Goal: Information Seeking & Learning: Learn about a topic

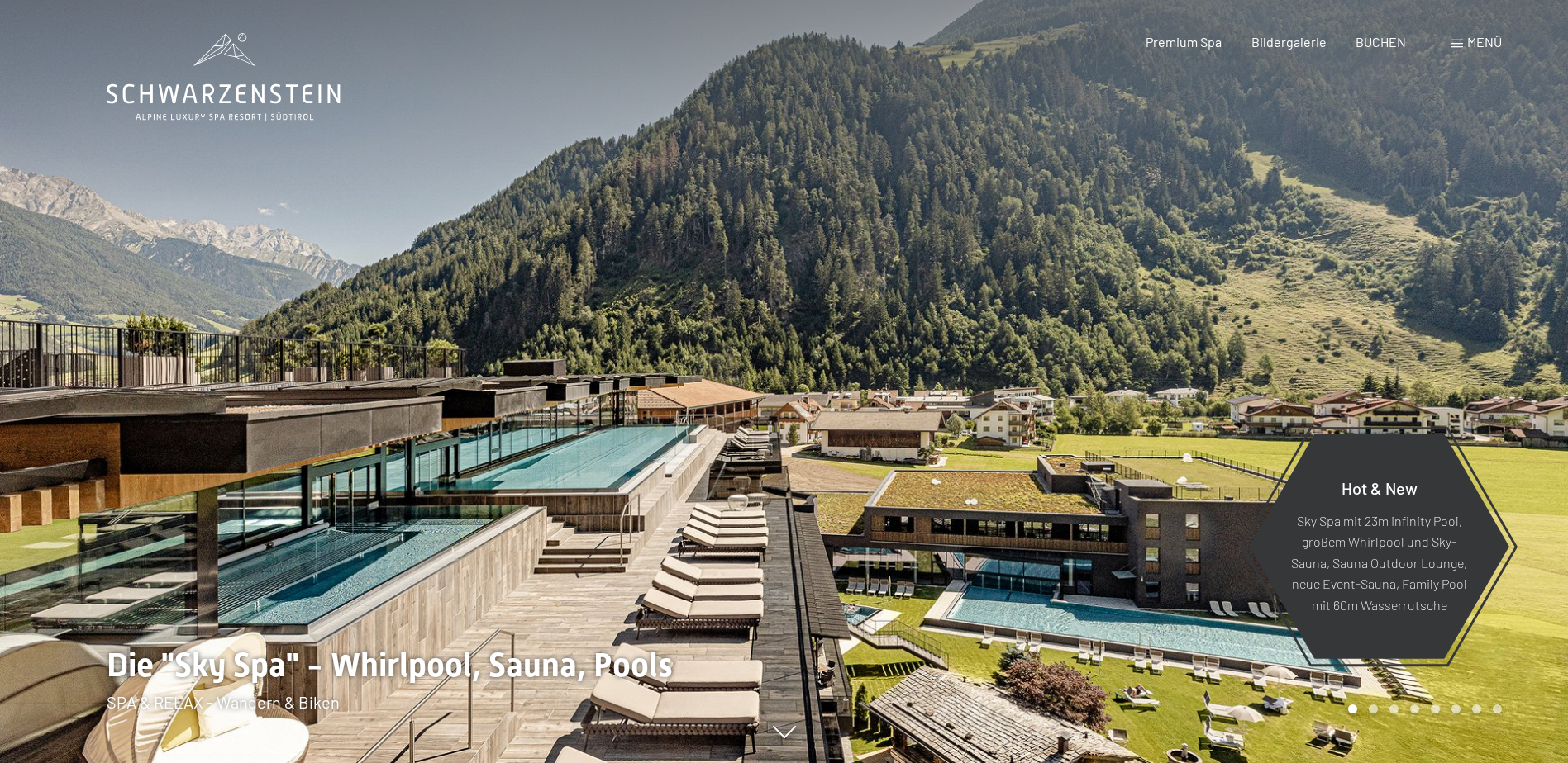
click at [1461, 45] on span at bounding box center [1457, 43] width 12 height 8
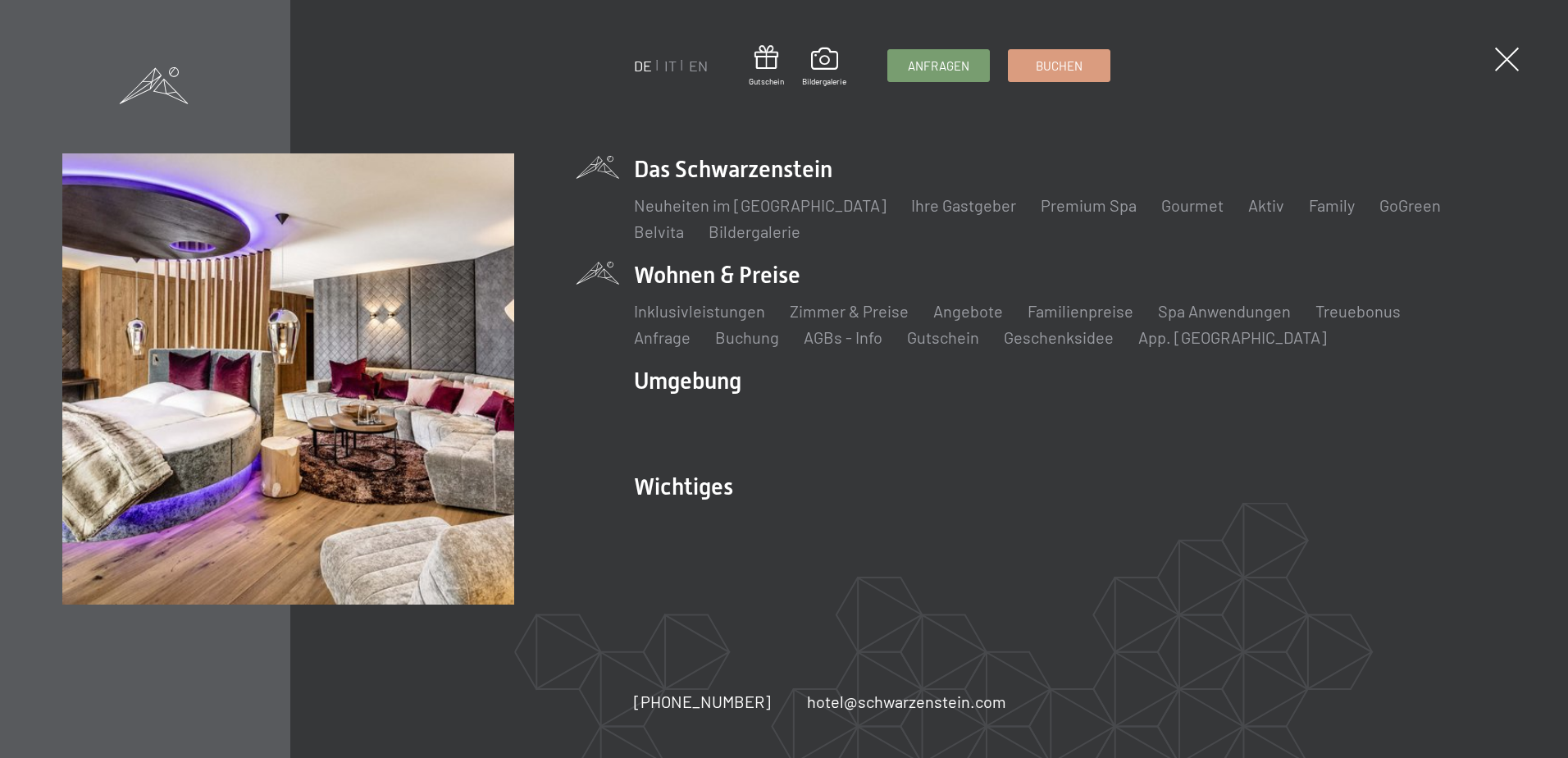
click at [740, 282] on li "Wohnen & Preise Inklusivleistungen Zimmer & Preise Liste Angebote Liste Familie…" at bounding box center [1068, 304] width 871 height 89
click at [760, 274] on li "Wohnen & Preise Inklusivleistungen Zimmer & Preise Liste Angebote Liste Familie…" at bounding box center [1068, 304] width 871 height 89
click at [863, 315] on link "Zimmer & Preise" at bounding box center [849, 311] width 119 height 20
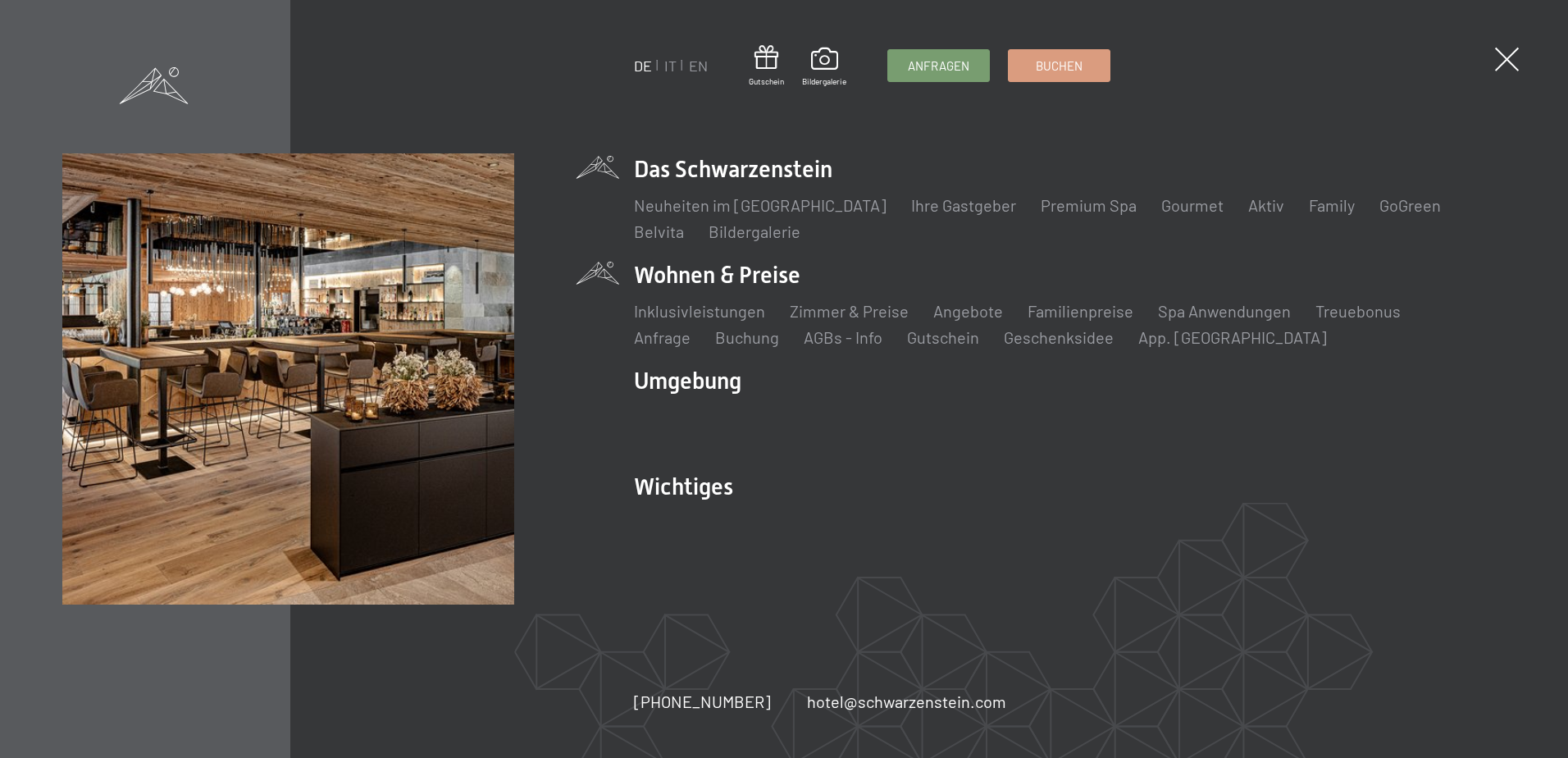
click at [730, 172] on li "Das Schwarzenstein Neuheiten im Schwarzenstein Ihre Gastgeber Premium Spa Gourm…" at bounding box center [1068, 198] width 871 height 89
click at [758, 204] on link "Neuheiten im [GEOGRAPHIC_DATA]" at bounding box center [759, 205] width 253 height 20
click at [927, 205] on link "Ihre Gastgeber" at bounding box center [963, 205] width 105 height 20
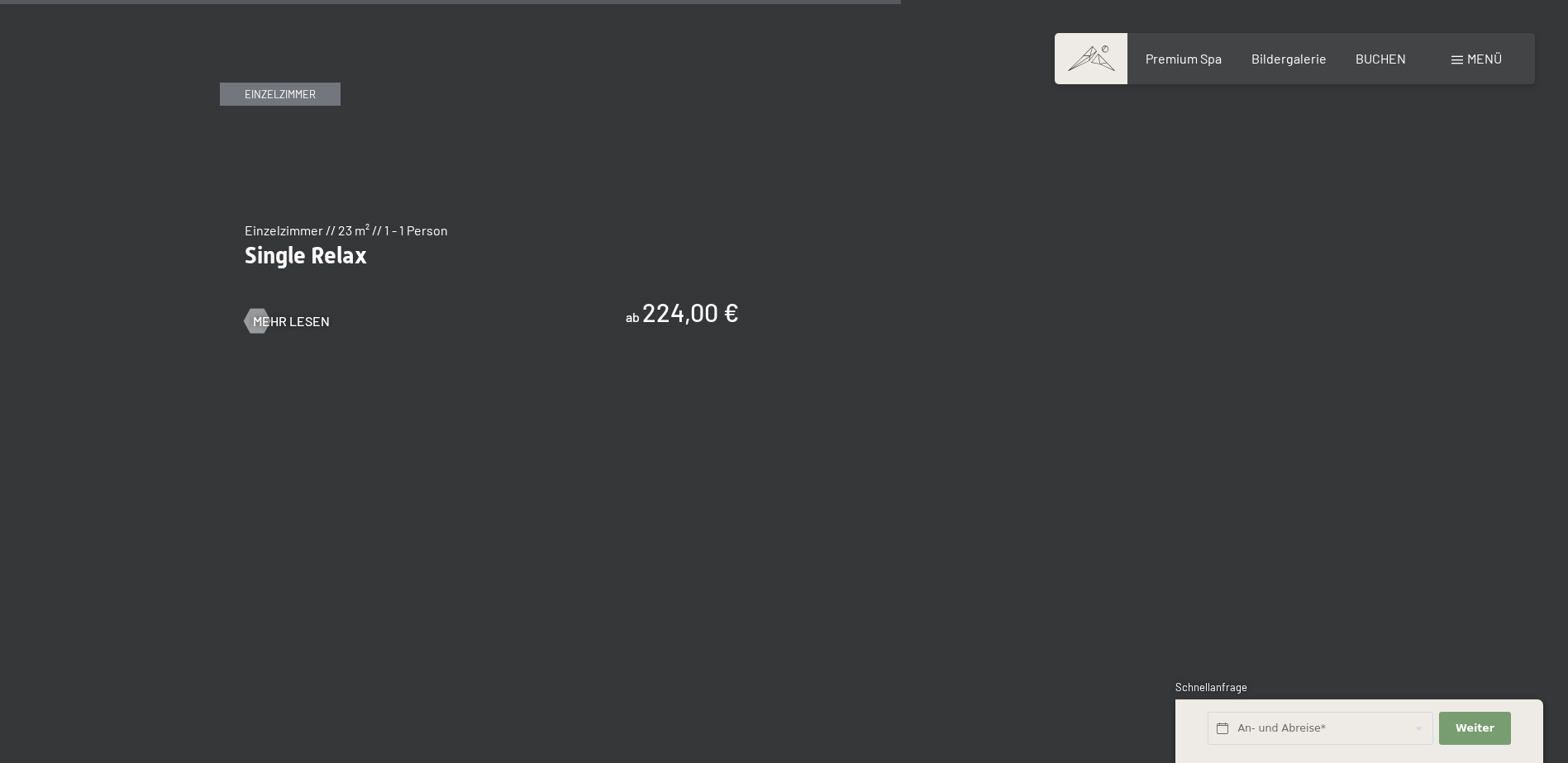
scroll to position [3304, 0]
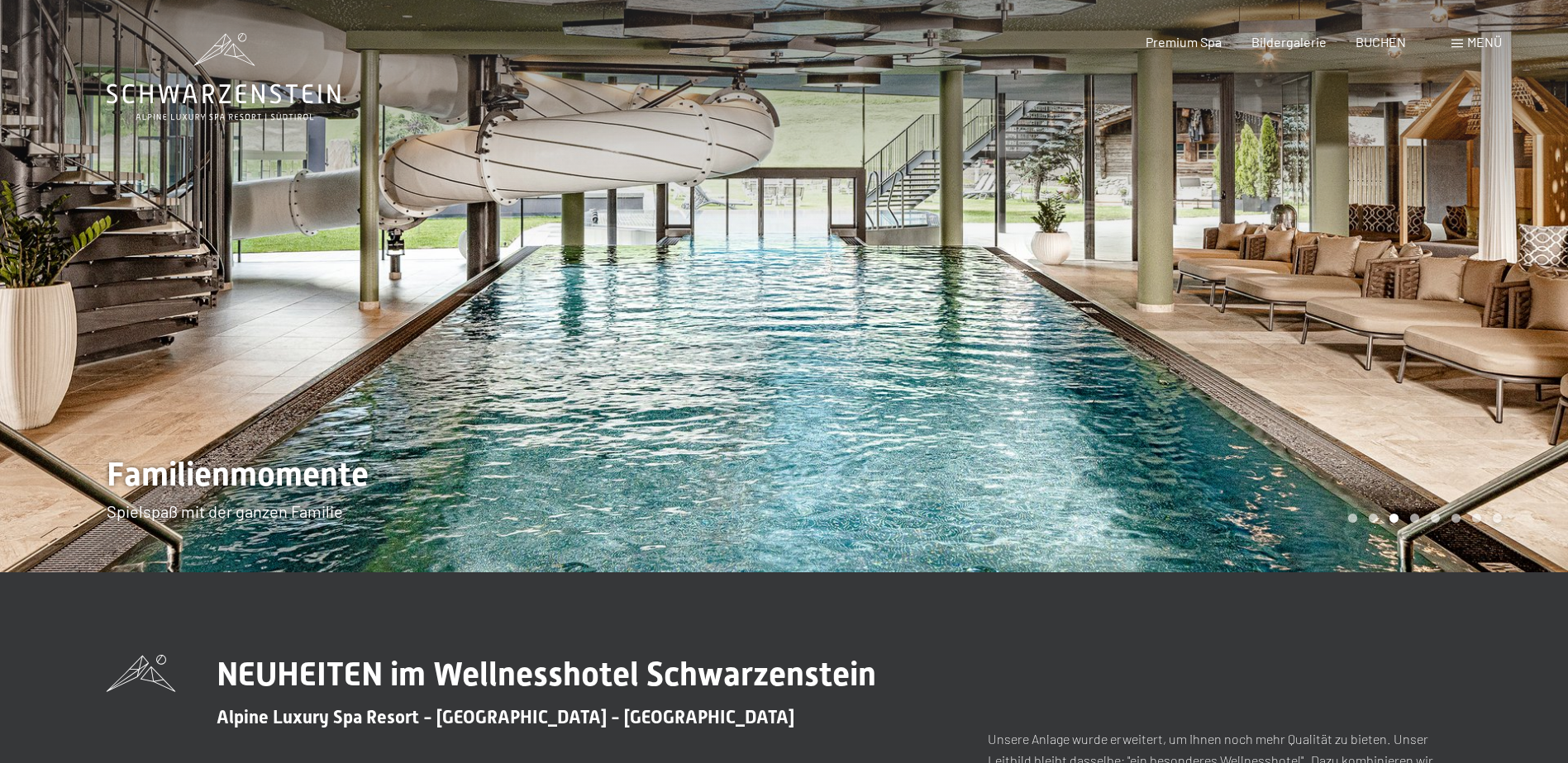
click at [1493, 334] on div at bounding box center [1177, 286] width 784 height 572
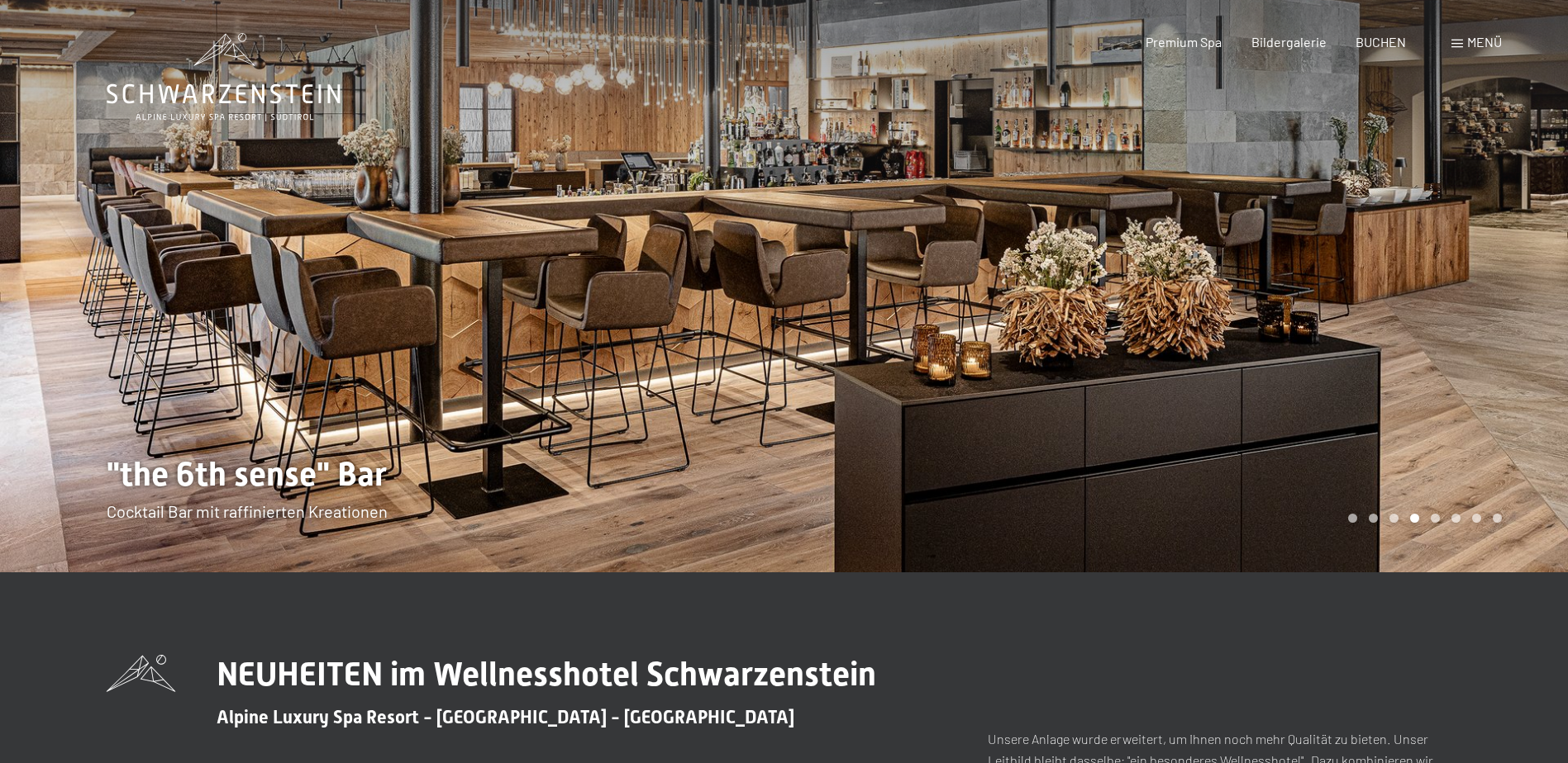
click at [1485, 300] on div at bounding box center [1177, 286] width 784 height 572
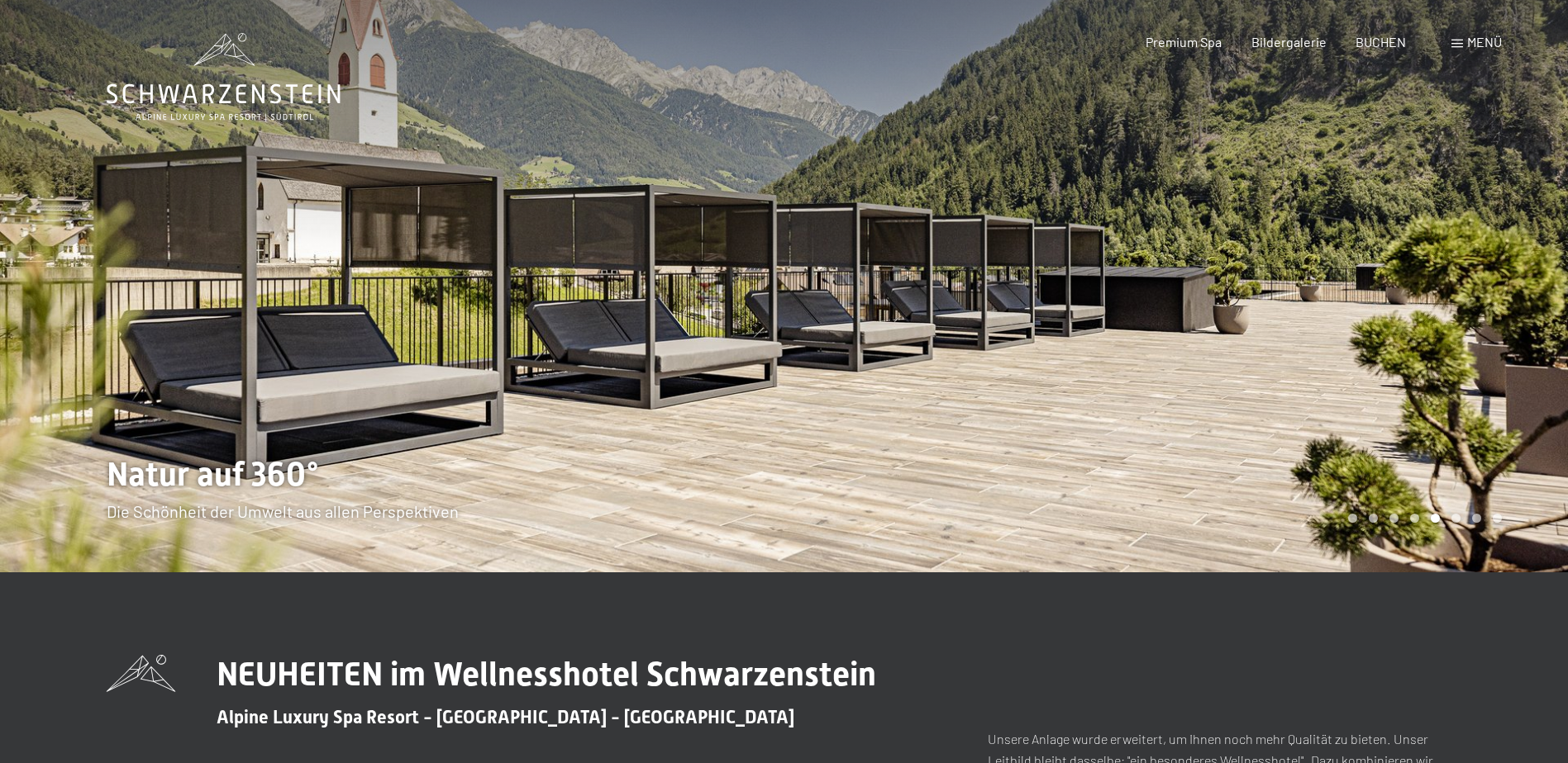
click at [1485, 300] on div at bounding box center [1177, 286] width 784 height 572
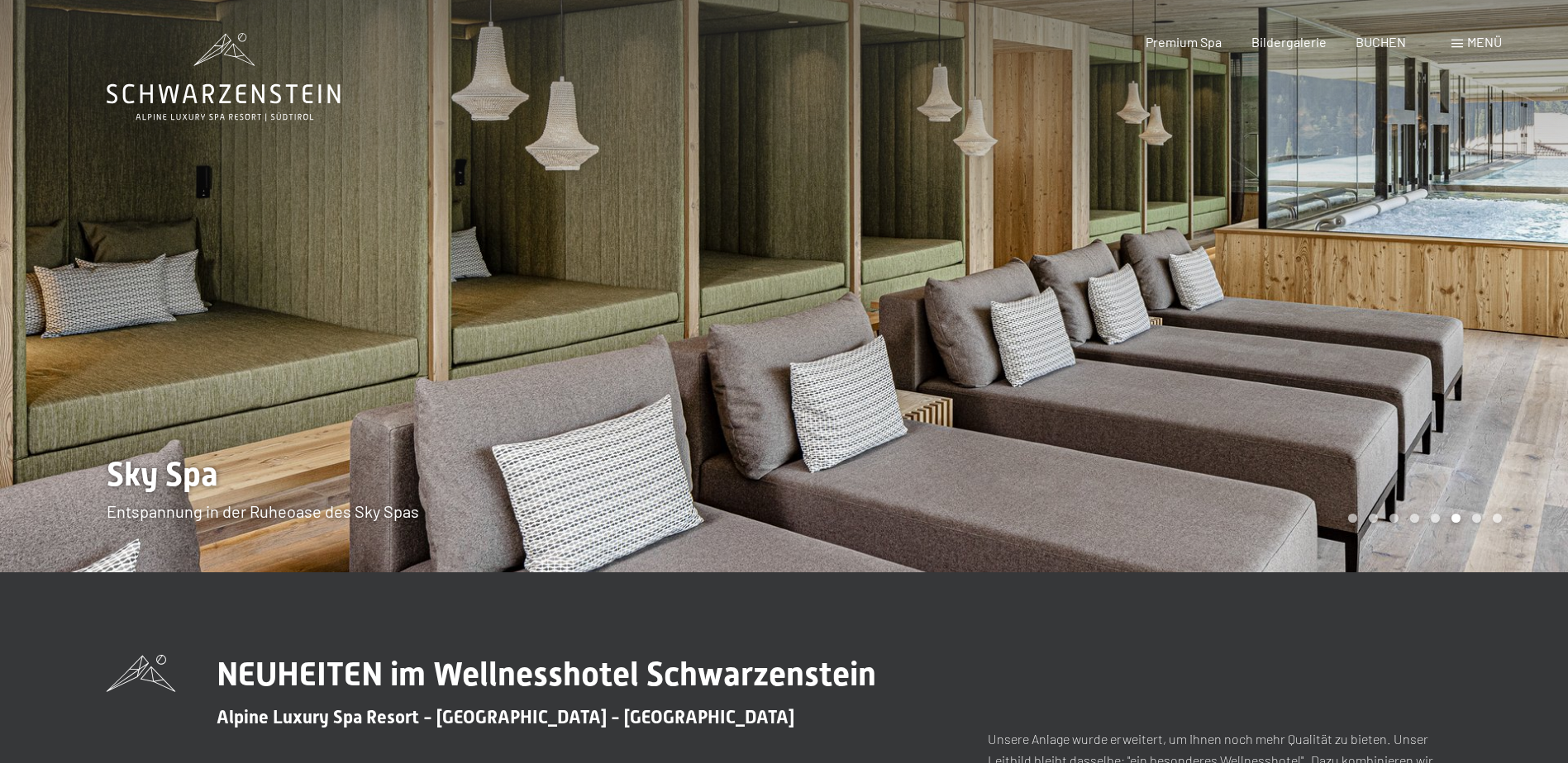
click at [1485, 300] on div at bounding box center [1177, 286] width 784 height 572
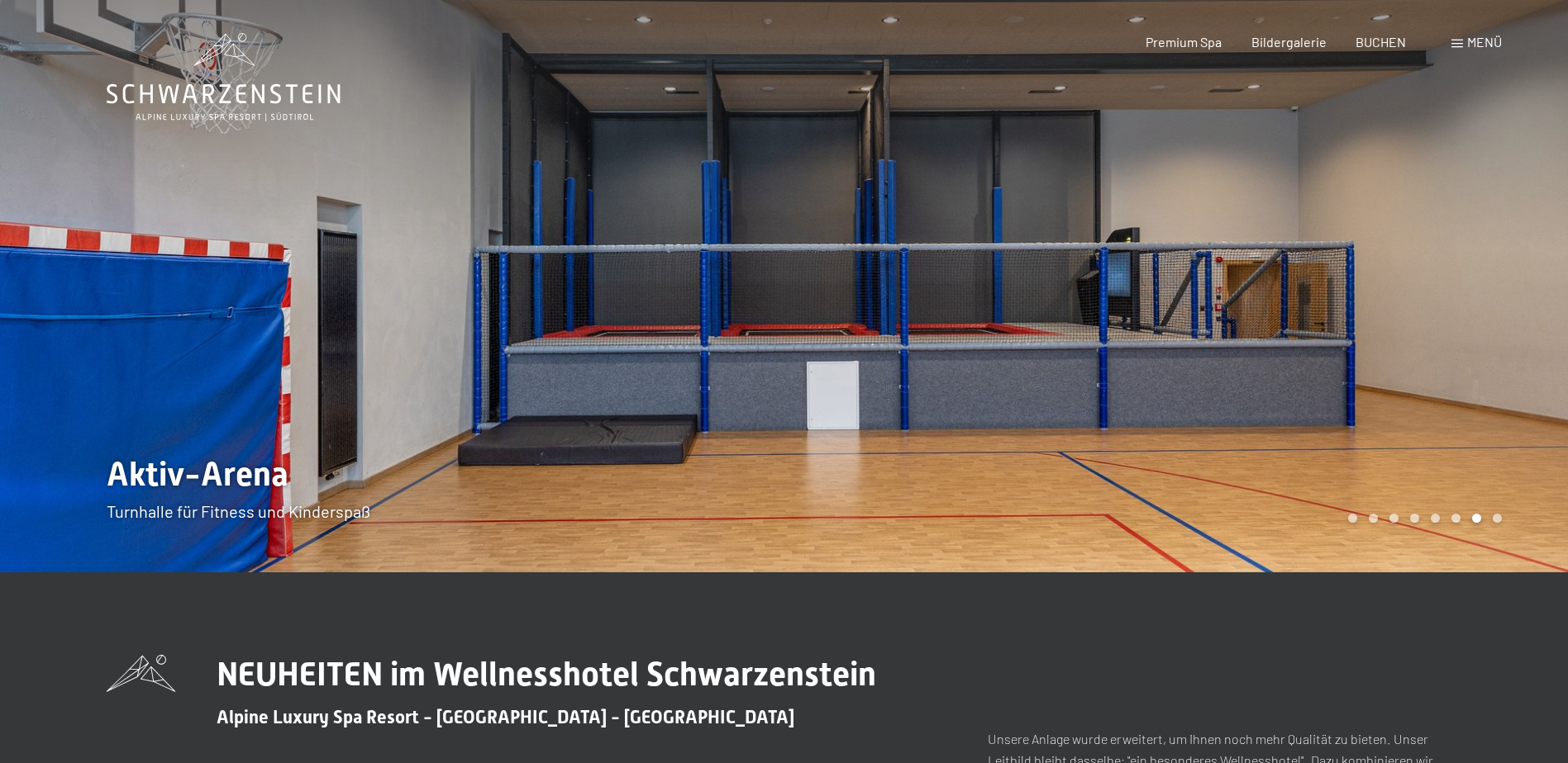
click at [1485, 300] on div at bounding box center [1177, 286] width 784 height 572
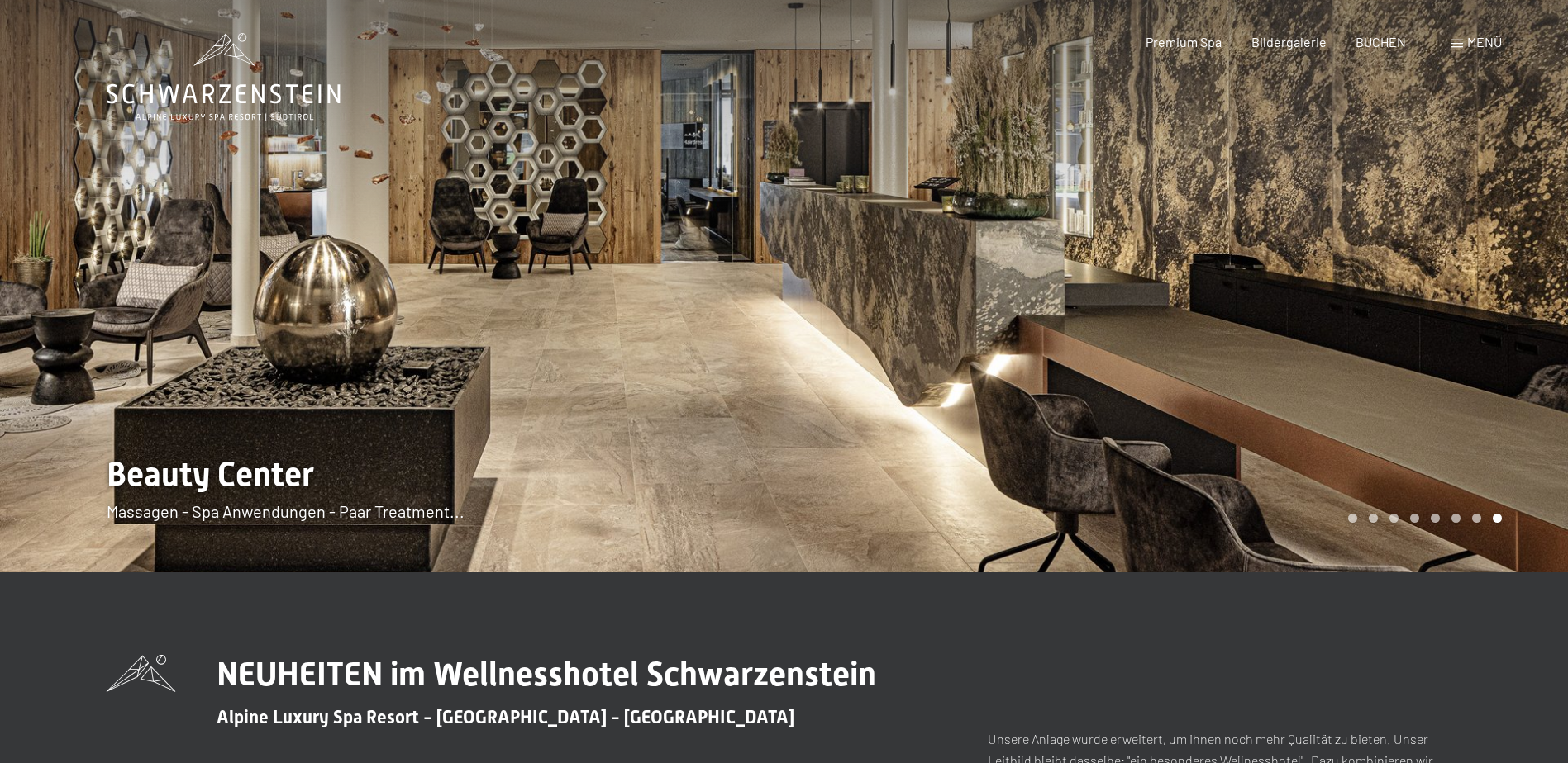
click at [1485, 300] on div at bounding box center [1177, 286] width 784 height 572
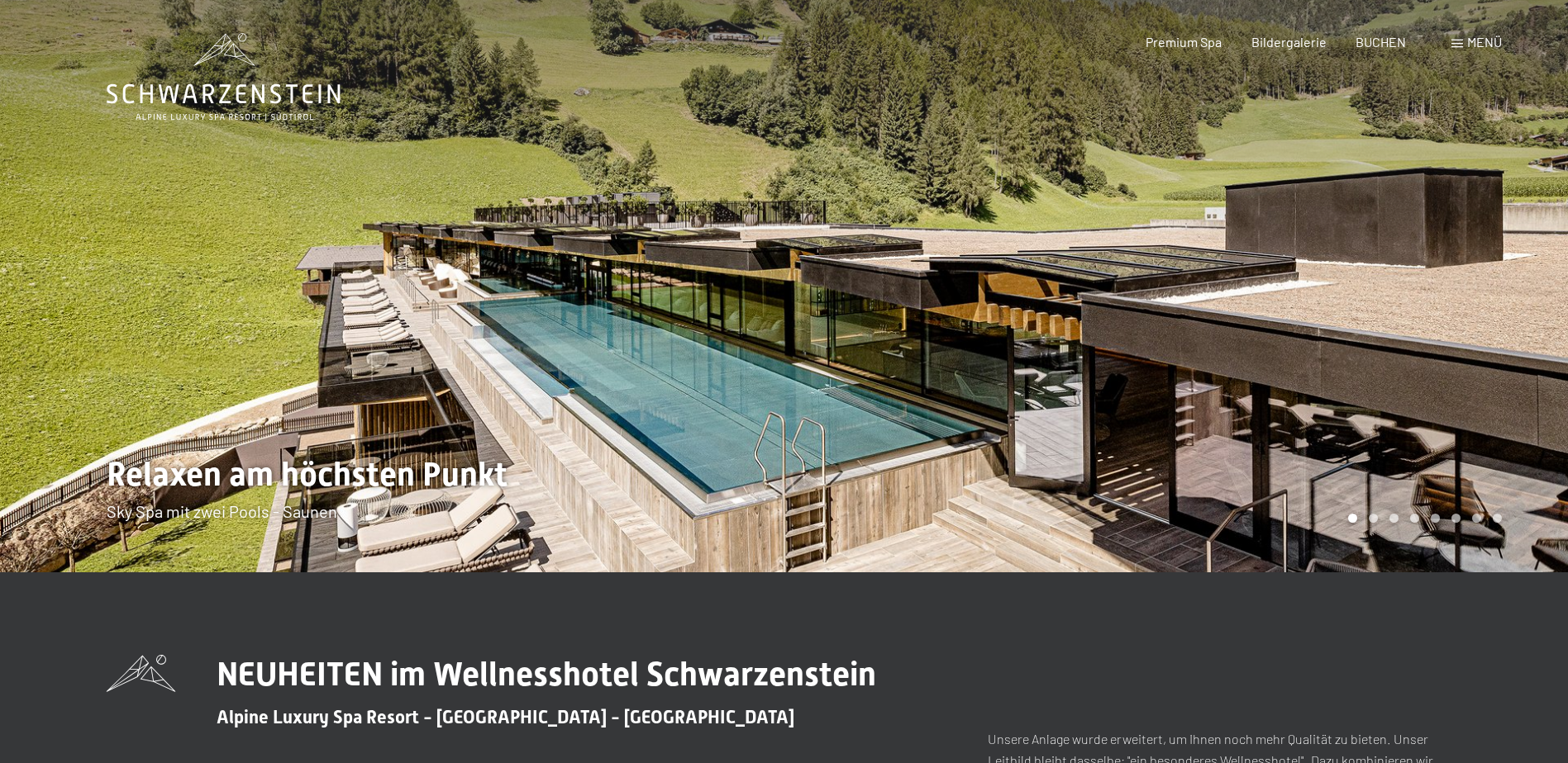
click at [1485, 300] on div at bounding box center [1177, 286] width 784 height 572
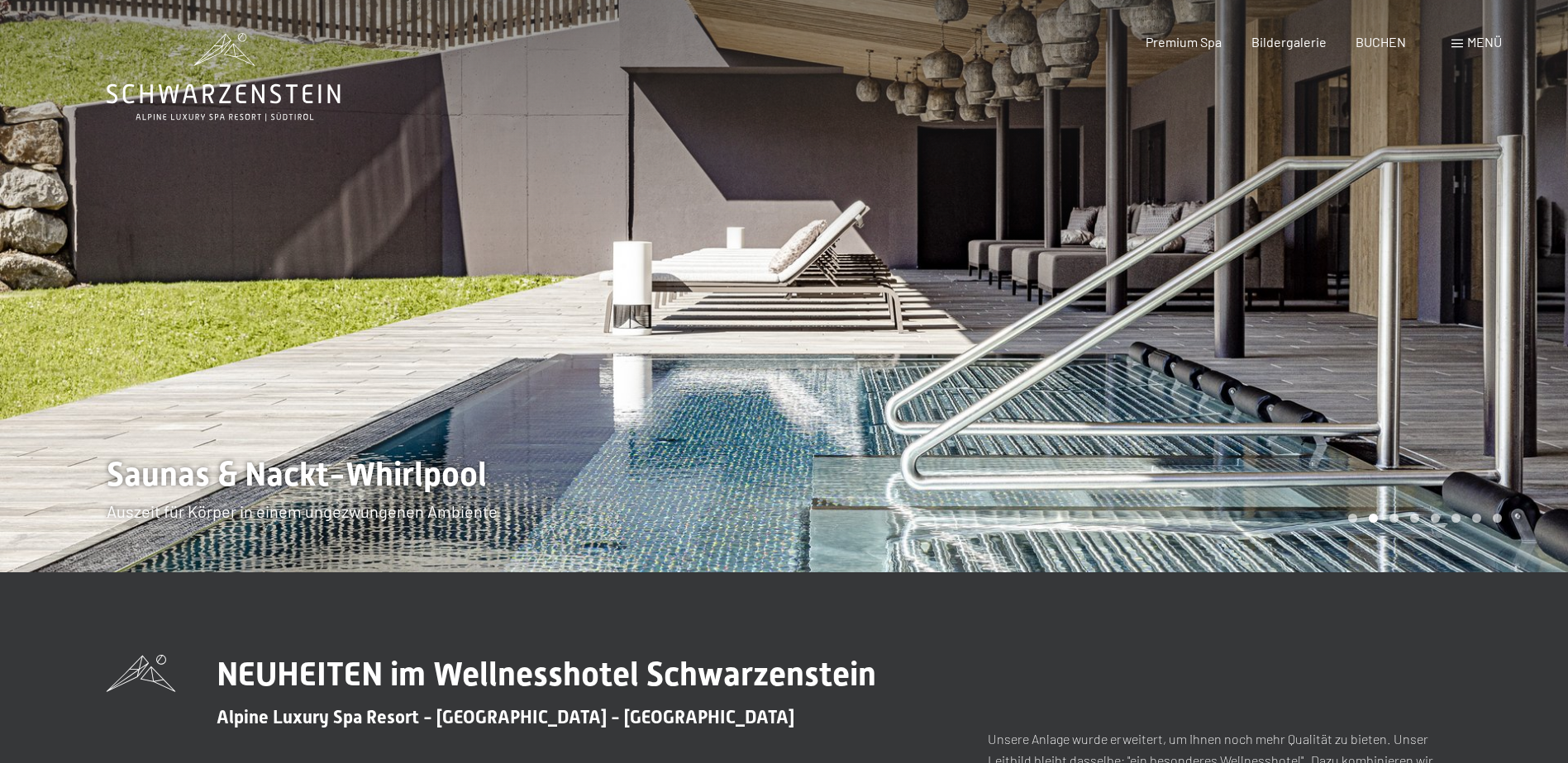
click at [1485, 300] on div at bounding box center [1177, 286] width 784 height 572
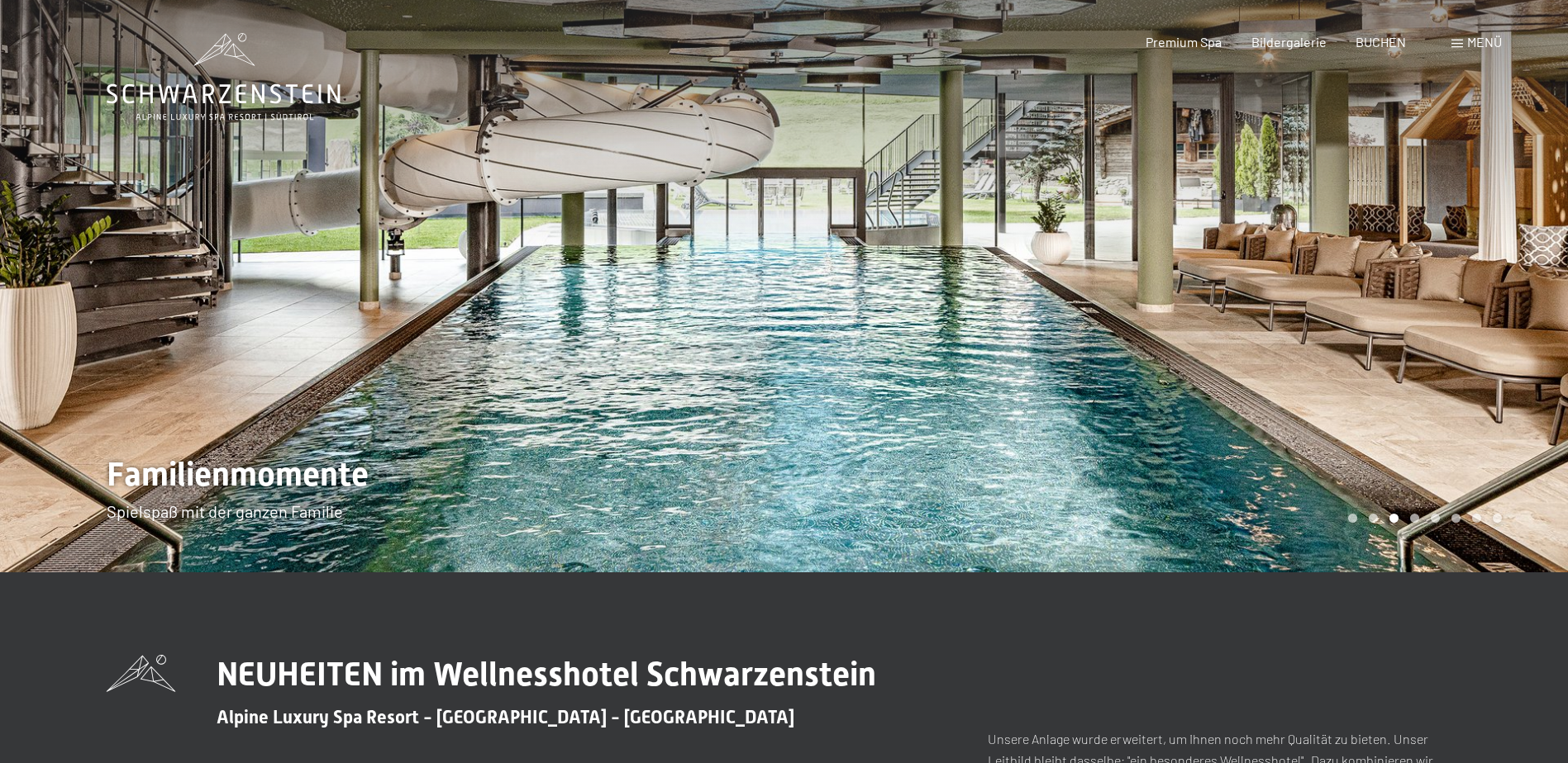
click at [1485, 300] on div at bounding box center [1177, 286] width 784 height 572
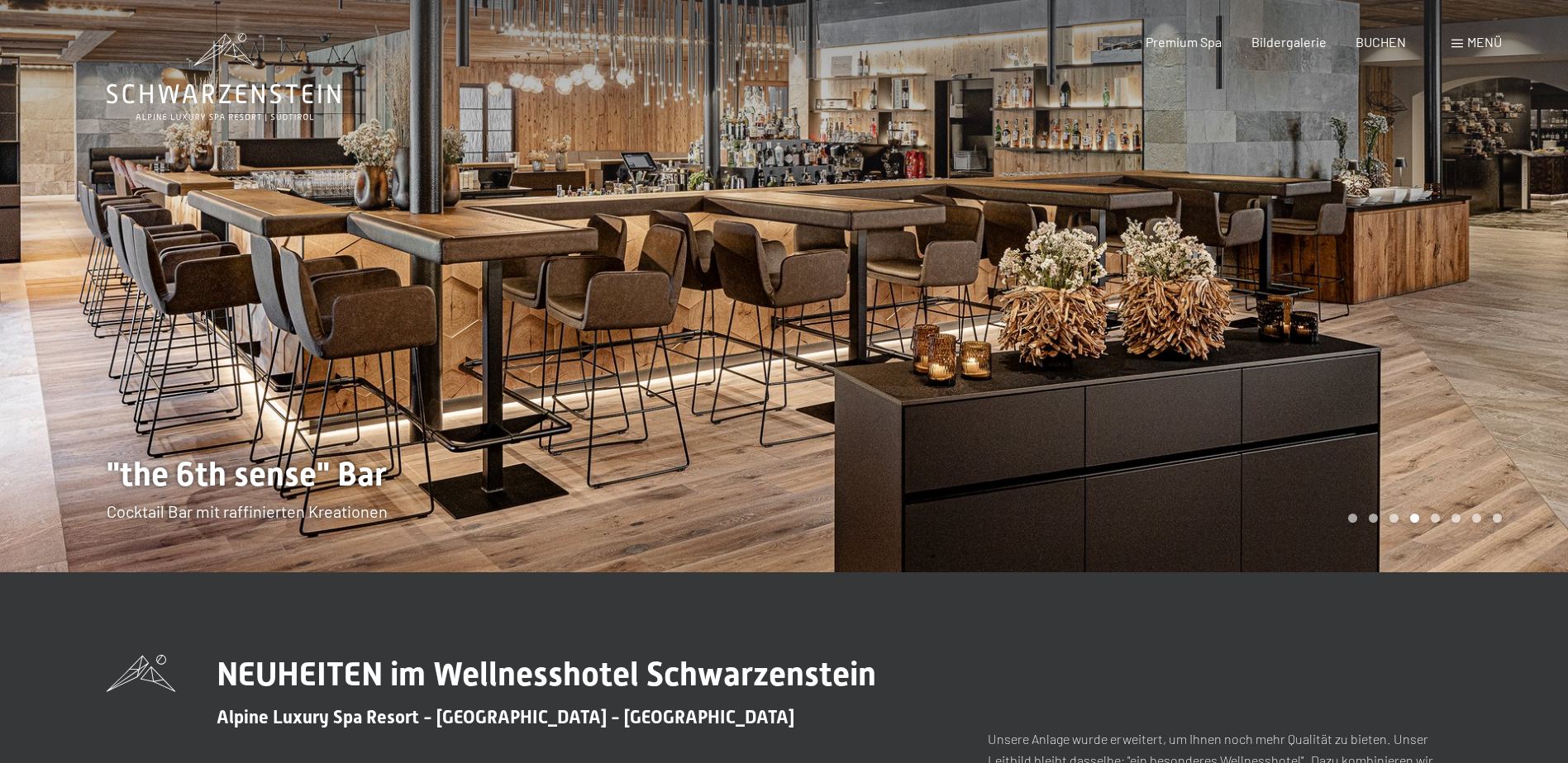
click at [1485, 300] on div at bounding box center [1177, 286] width 784 height 572
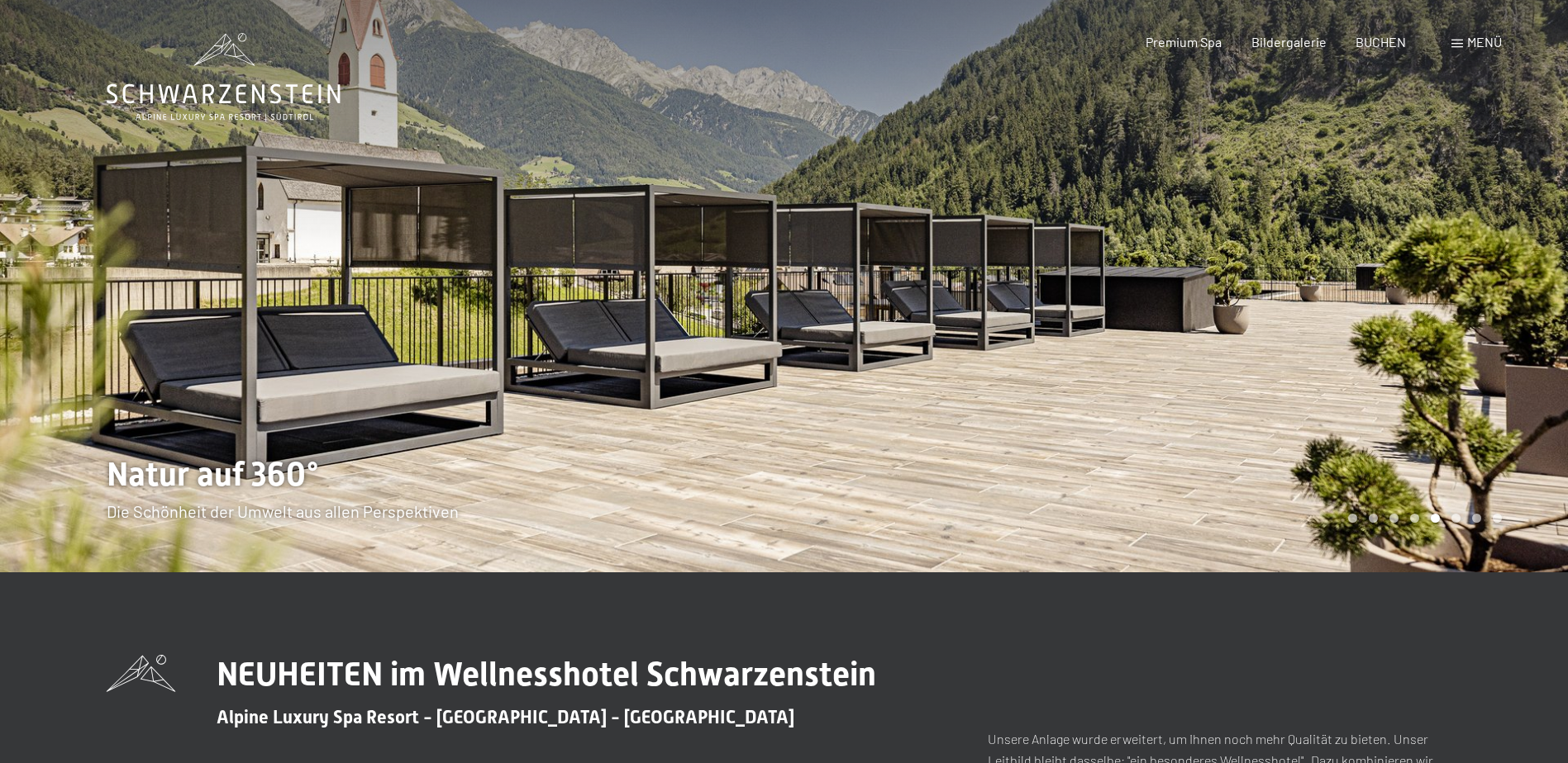
click at [1485, 300] on div at bounding box center [1177, 286] width 784 height 572
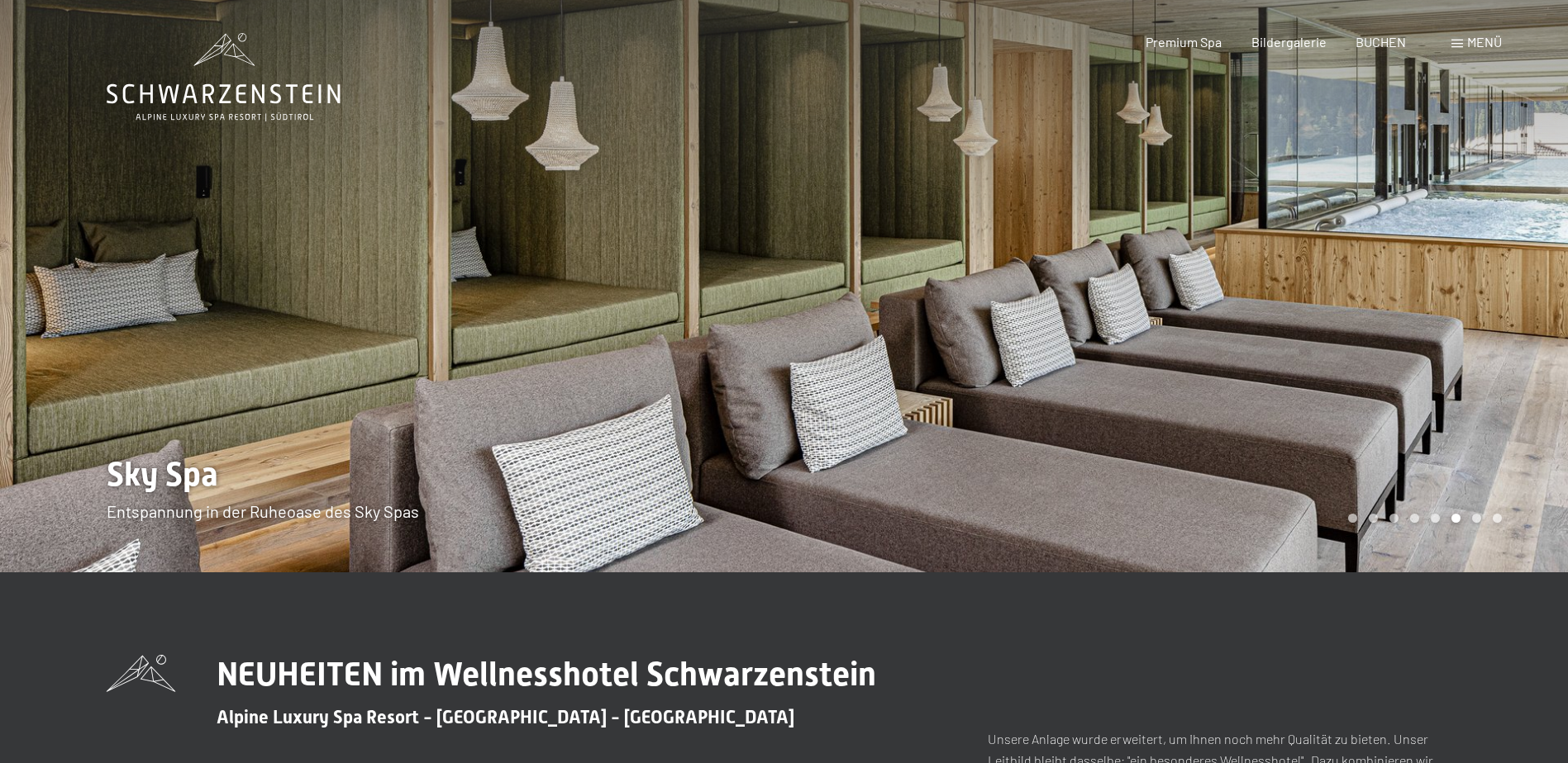
click at [1485, 300] on div at bounding box center [1177, 286] width 784 height 572
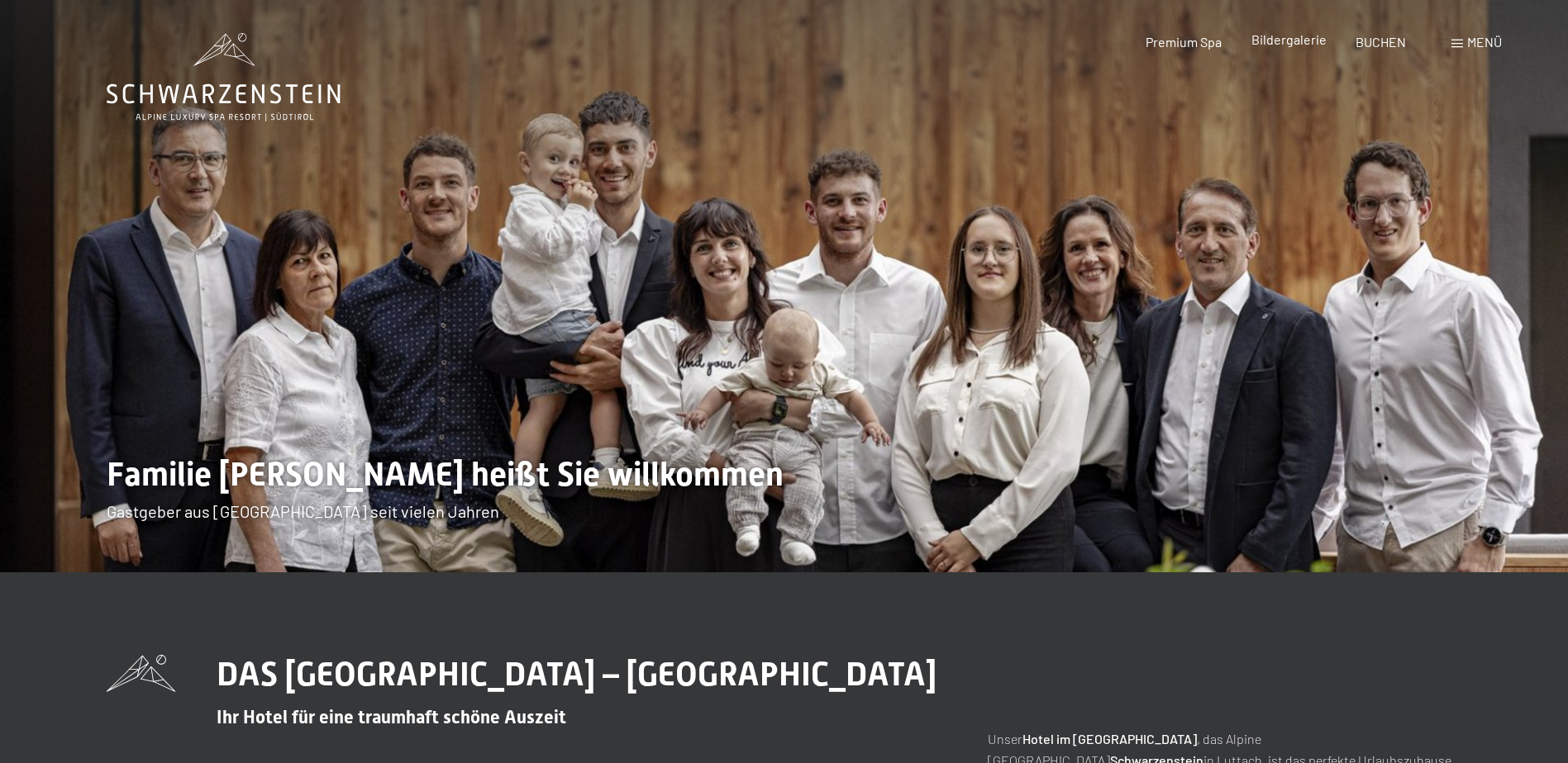
click at [1283, 43] on span "Bildergalerie" at bounding box center [1289, 39] width 75 height 16
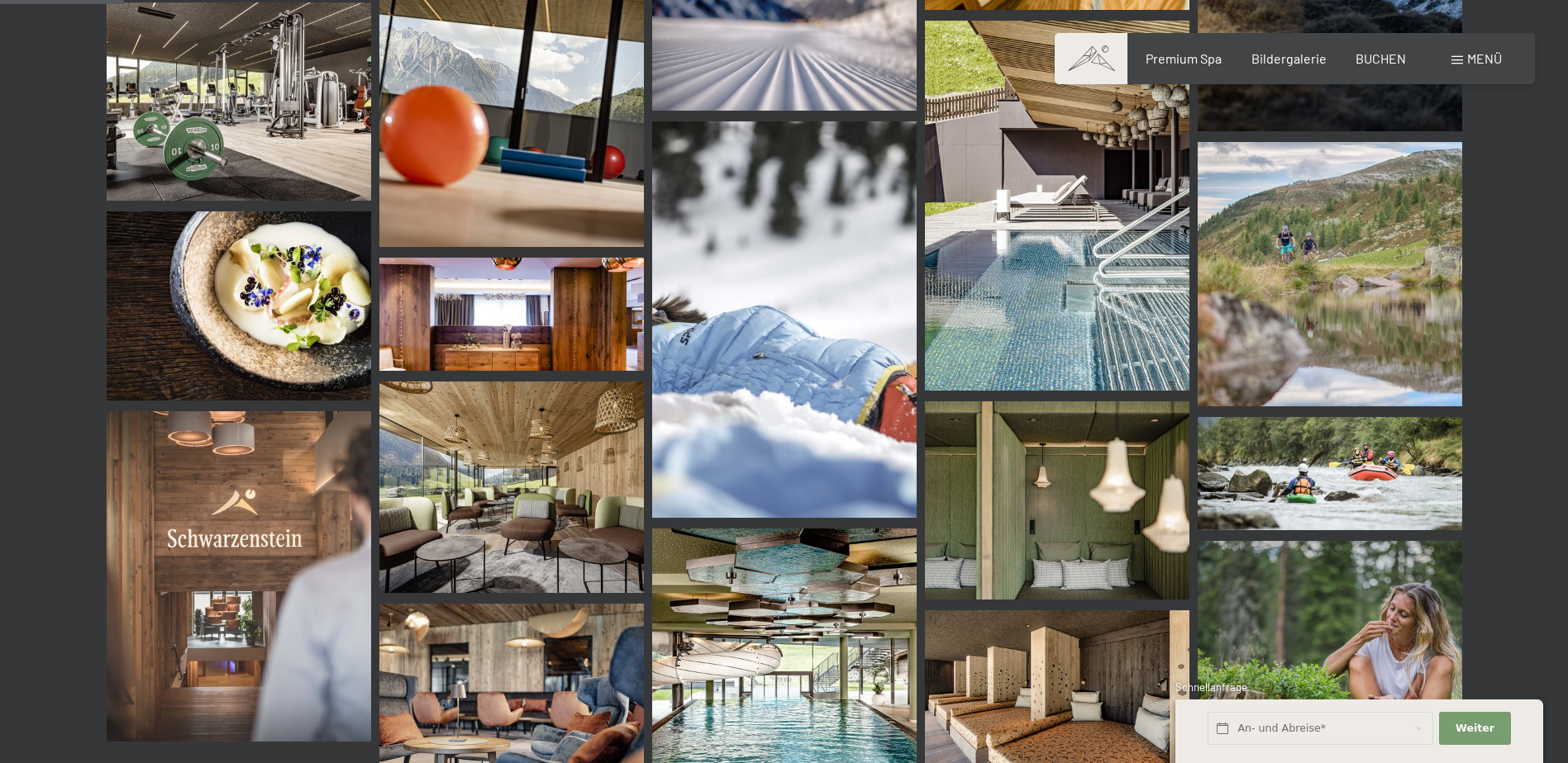
scroll to position [1900, 0]
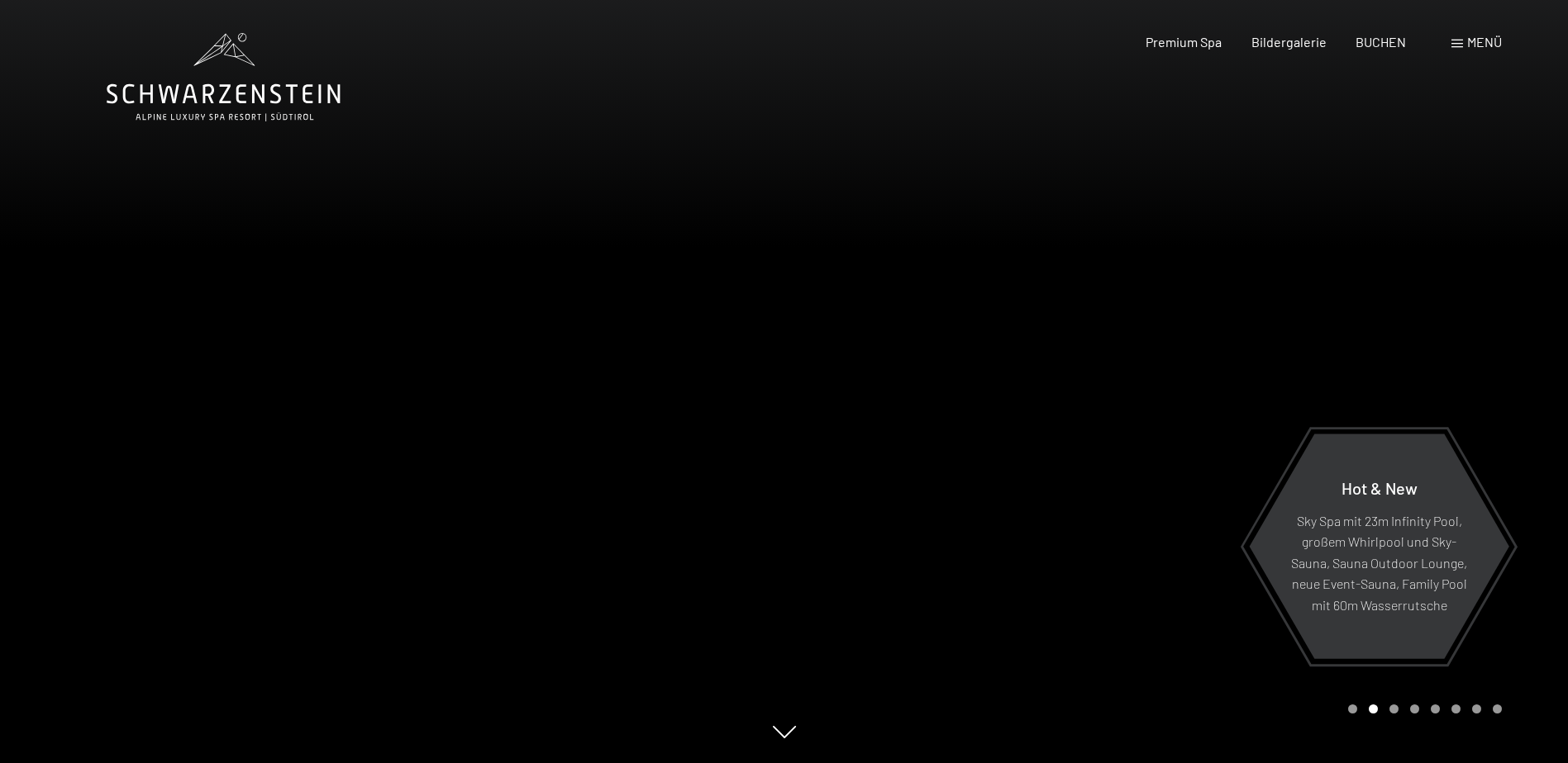
click at [1479, 45] on span "Menü" at bounding box center [1484, 41] width 35 height 16
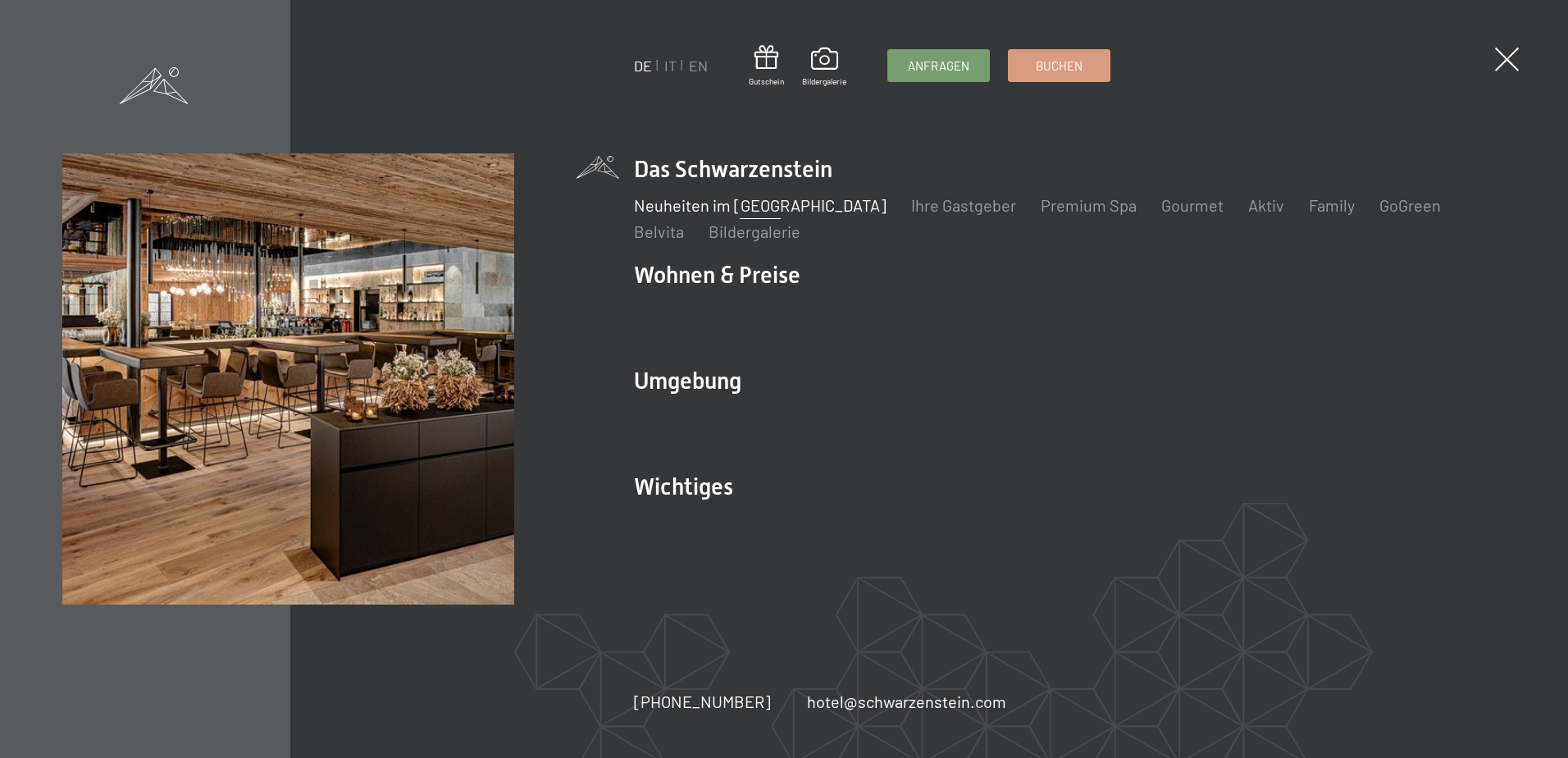
click at [756, 205] on link "Neuheiten im [GEOGRAPHIC_DATA]" at bounding box center [759, 205] width 253 height 20
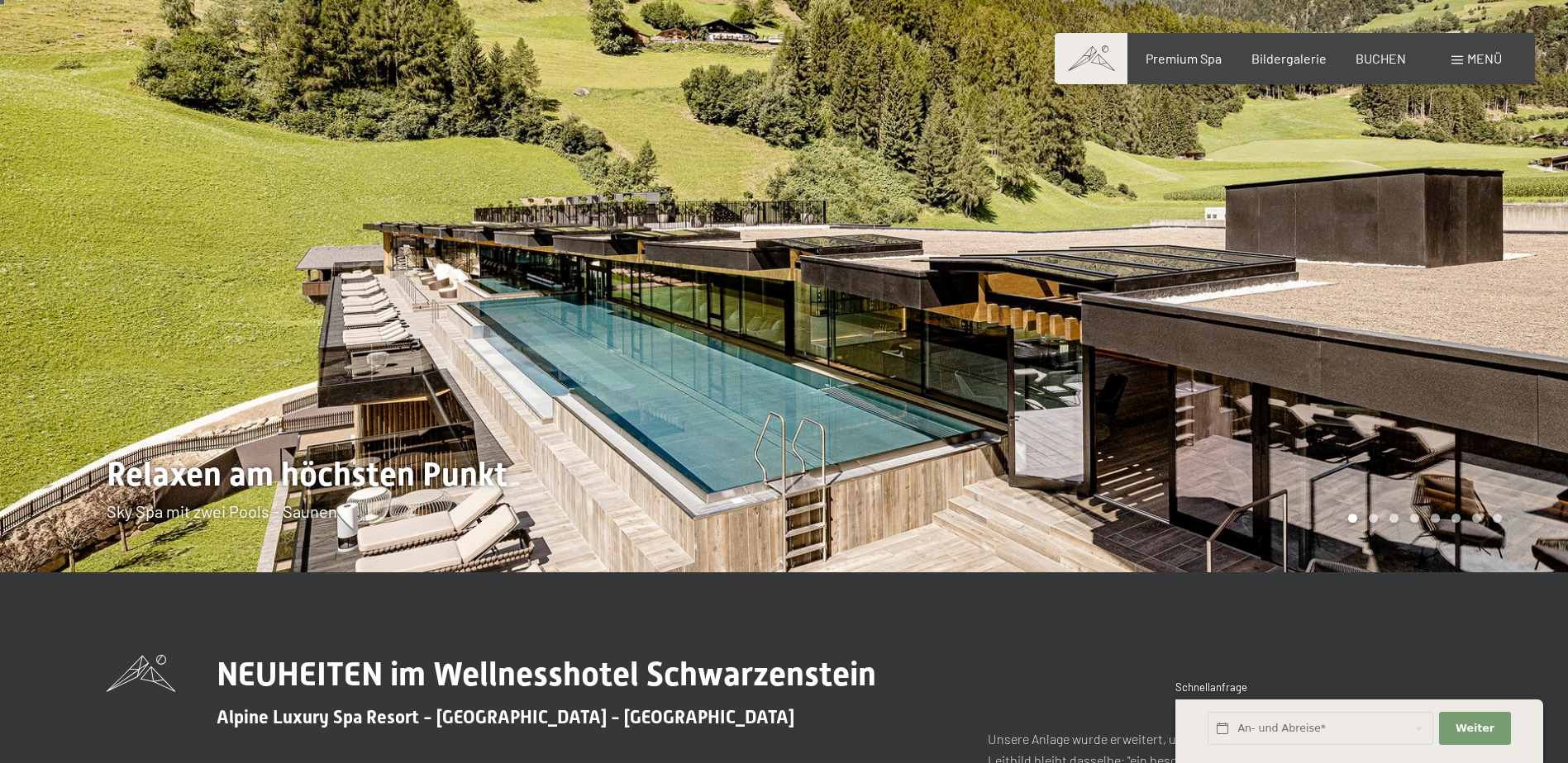
scroll to position [83, 0]
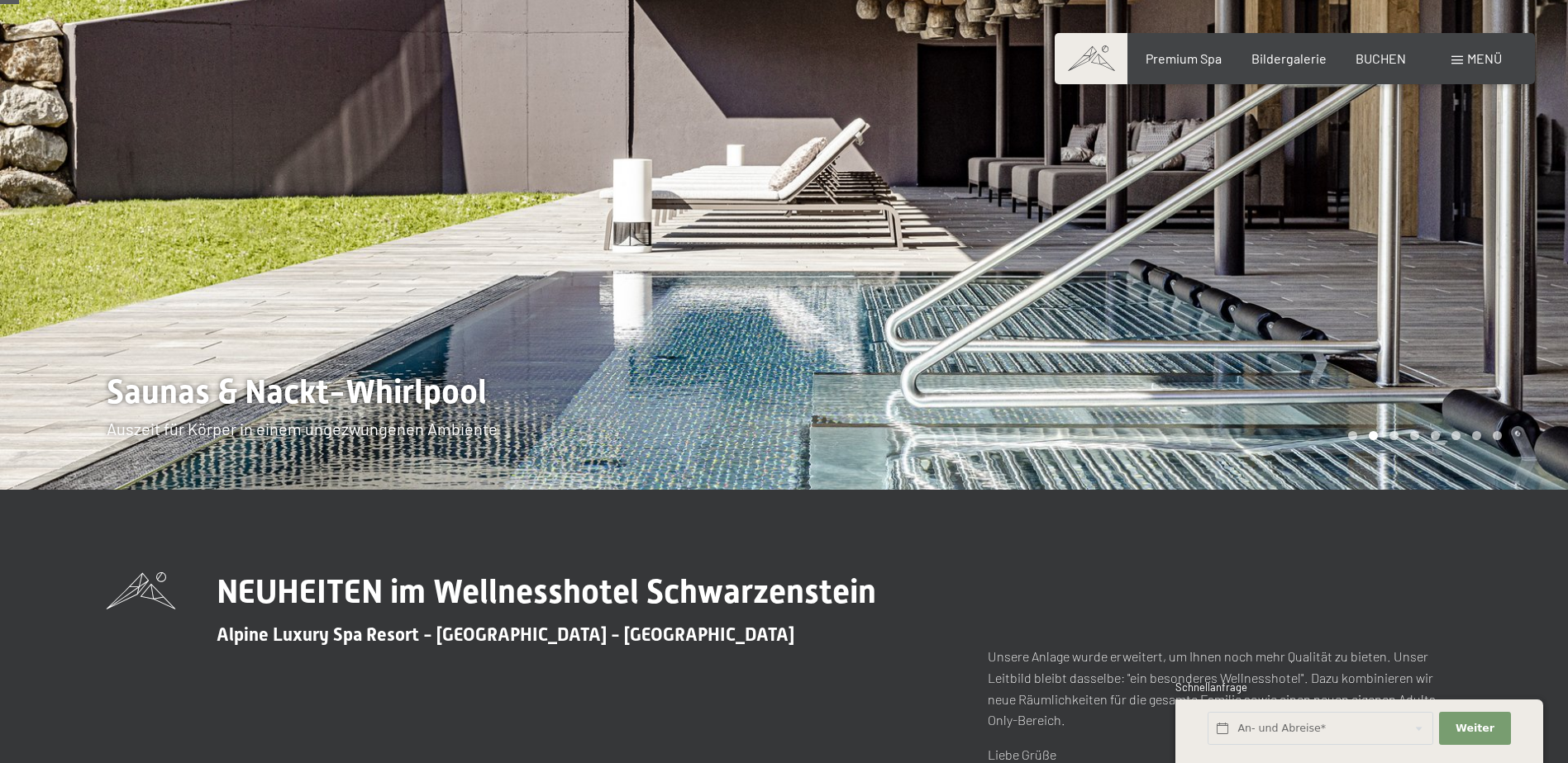
click at [1454, 264] on div at bounding box center [1177, 203] width 784 height 572
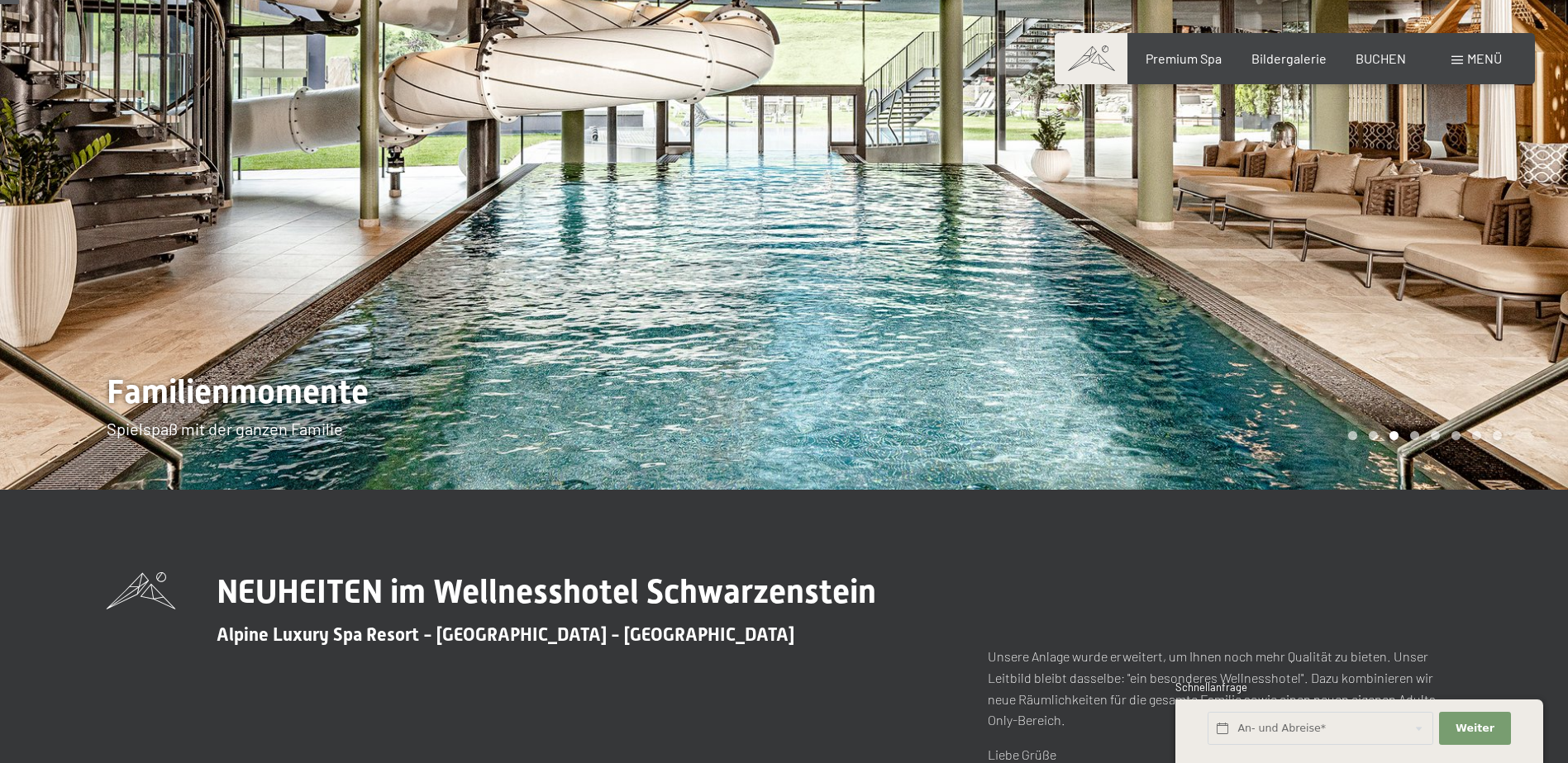
click at [1454, 264] on div at bounding box center [1177, 203] width 784 height 572
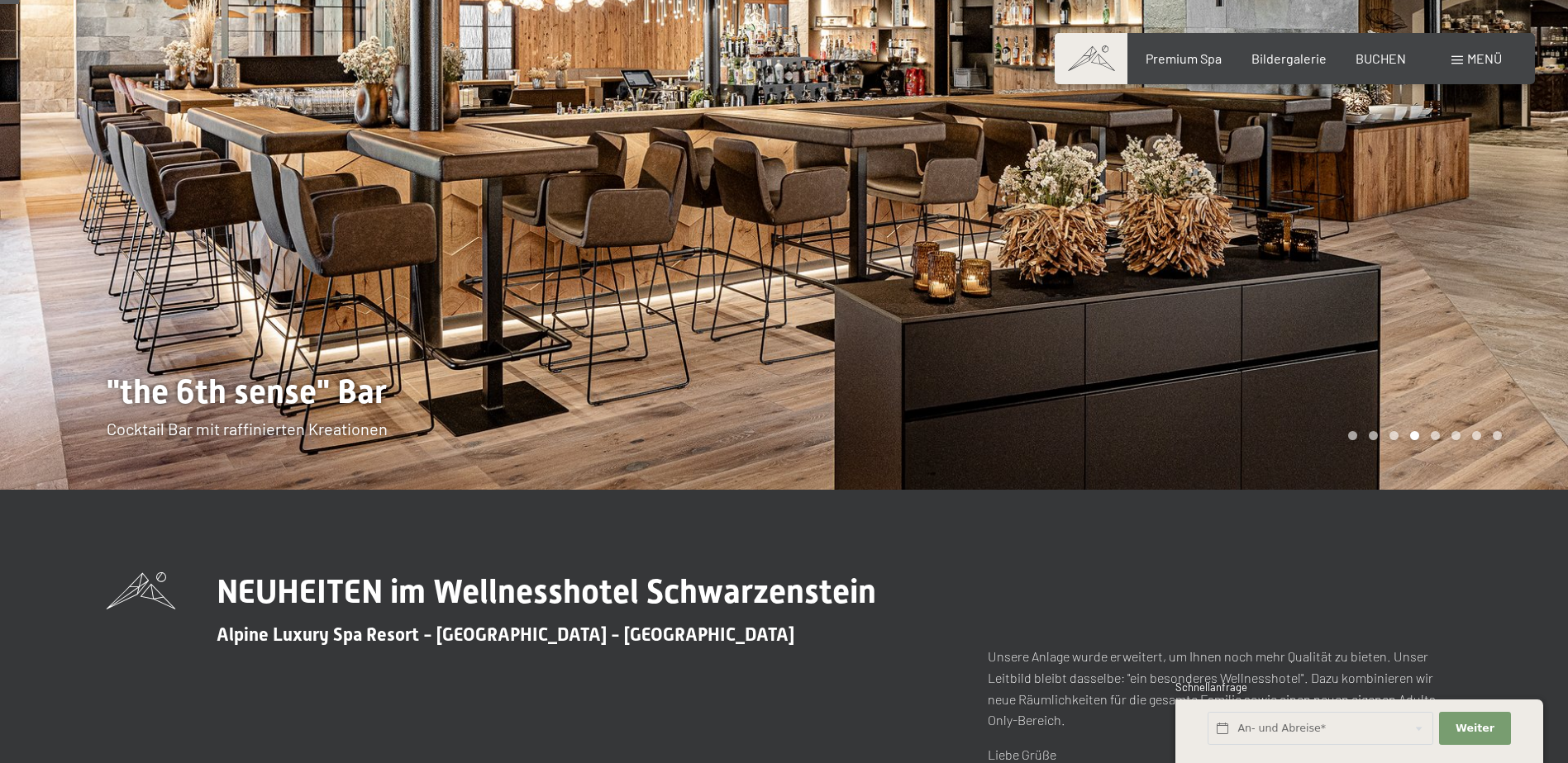
click at [1454, 264] on div at bounding box center [1177, 203] width 784 height 572
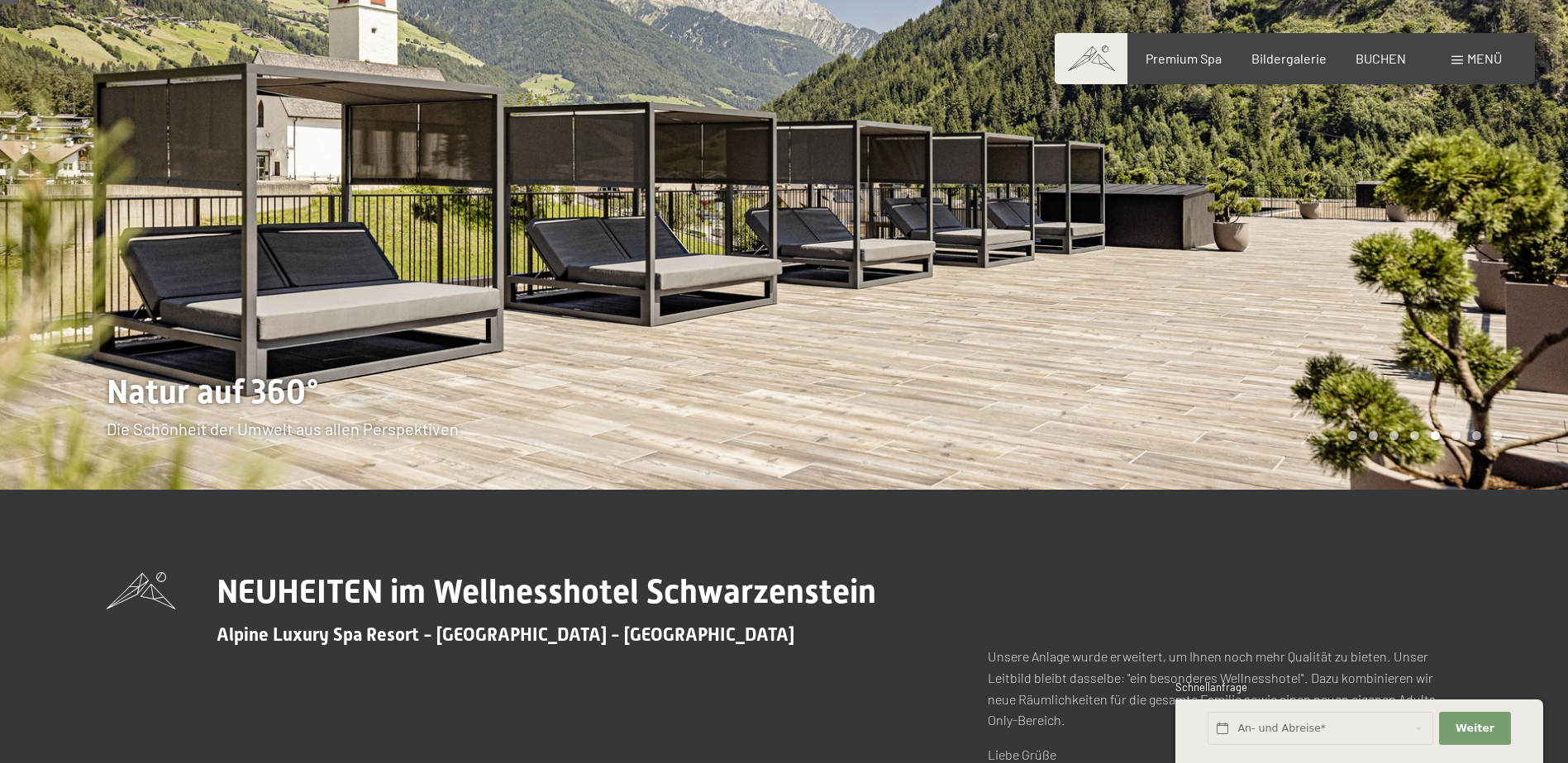
click at [1454, 264] on div at bounding box center [1177, 203] width 784 height 572
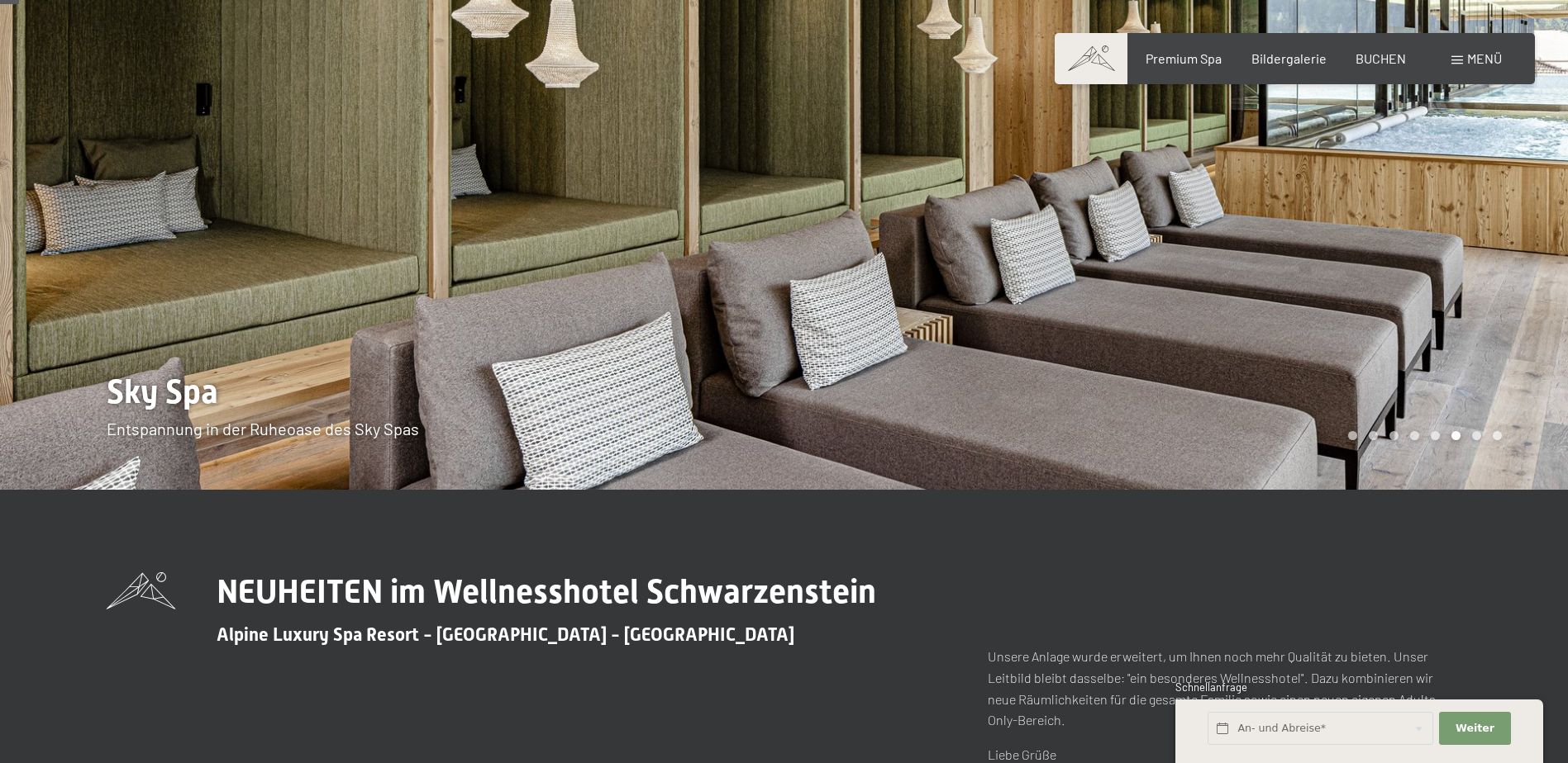
click at [1454, 264] on div at bounding box center [1177, 203] width 784 height 572
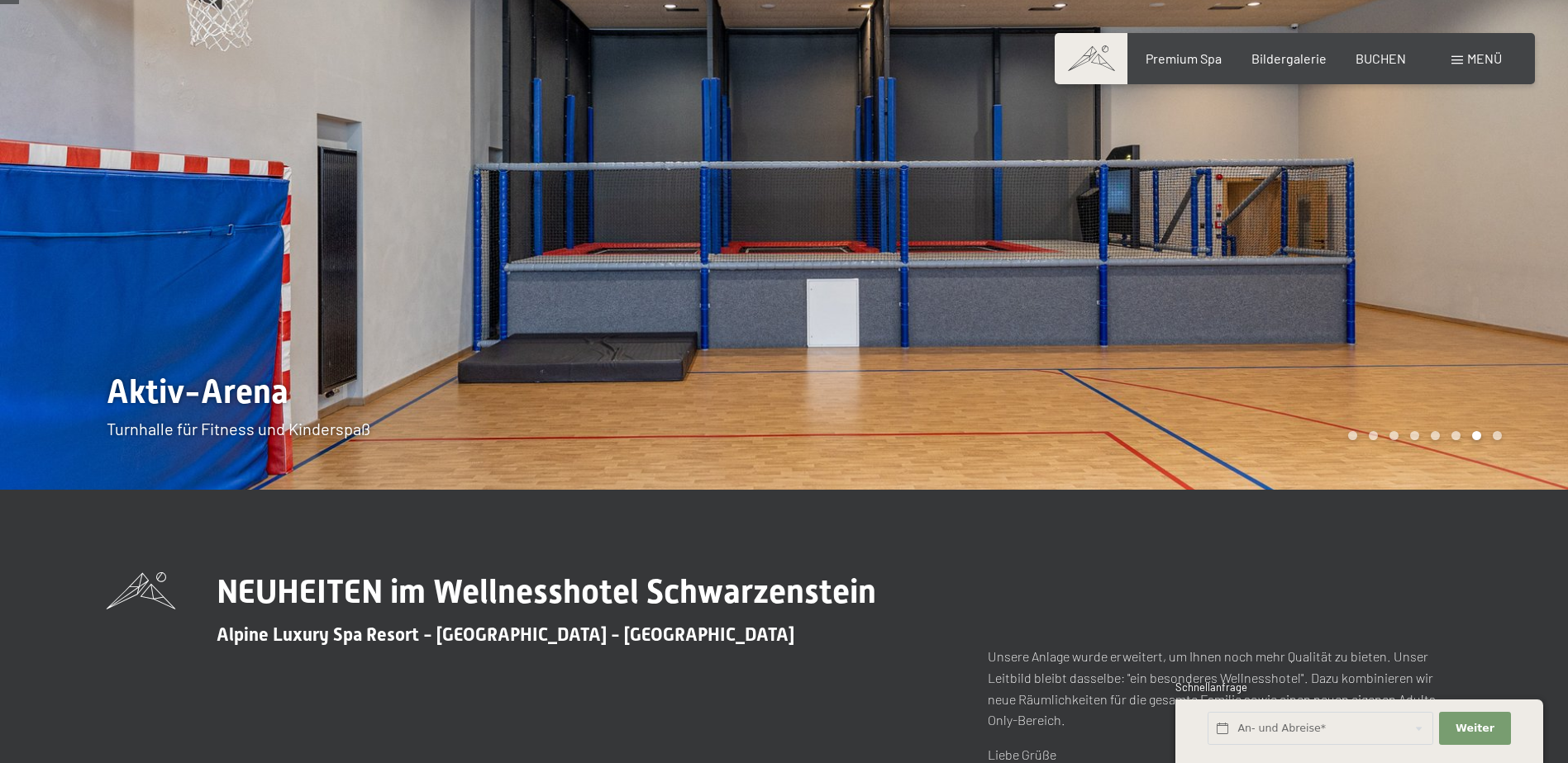
click at [1454, 264] on div at bounding box center [1177, 203] width 784 height 572
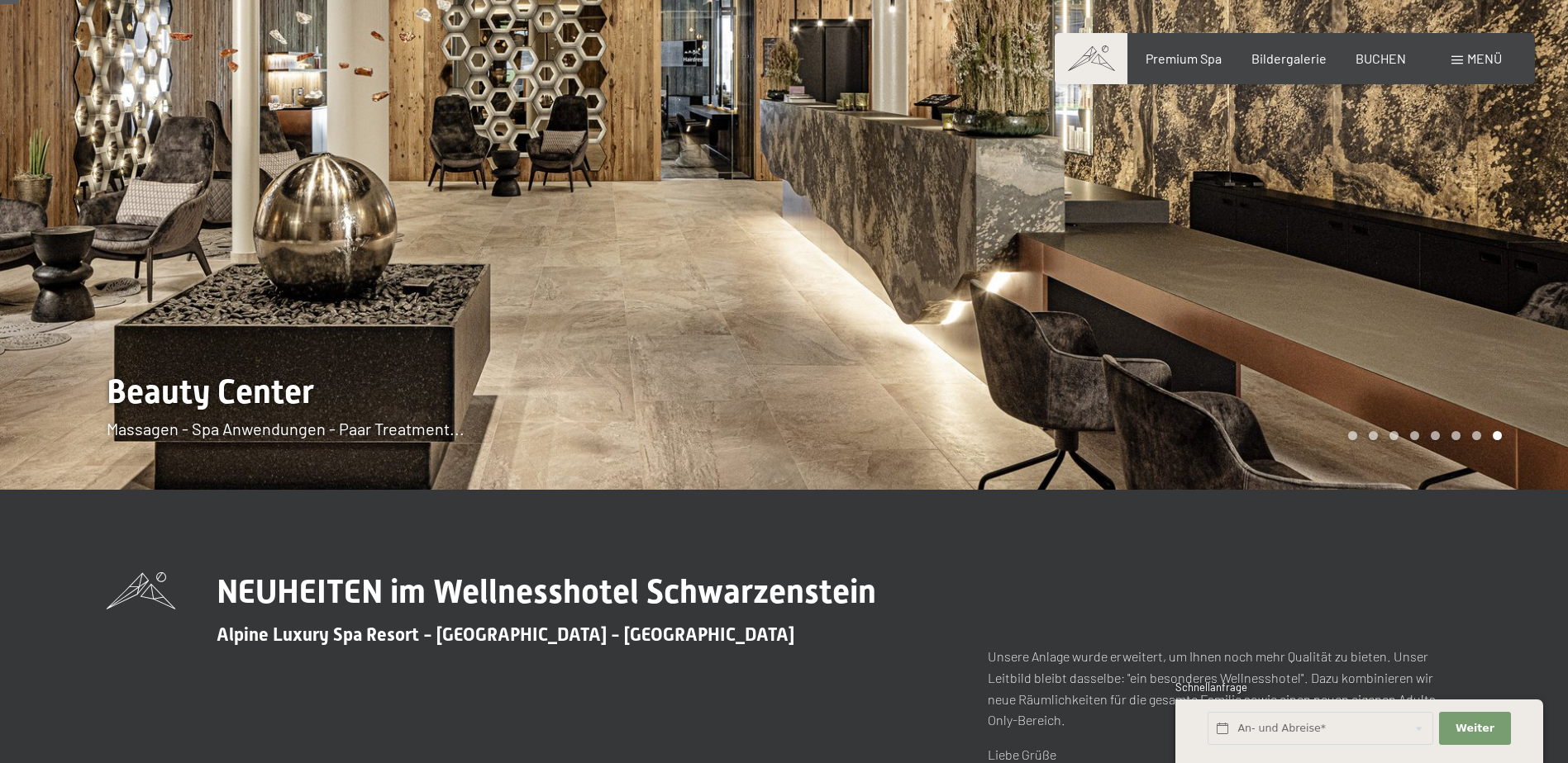
click at [1454, 264] on div at bounding box center [1177, 203] width 784 height 572
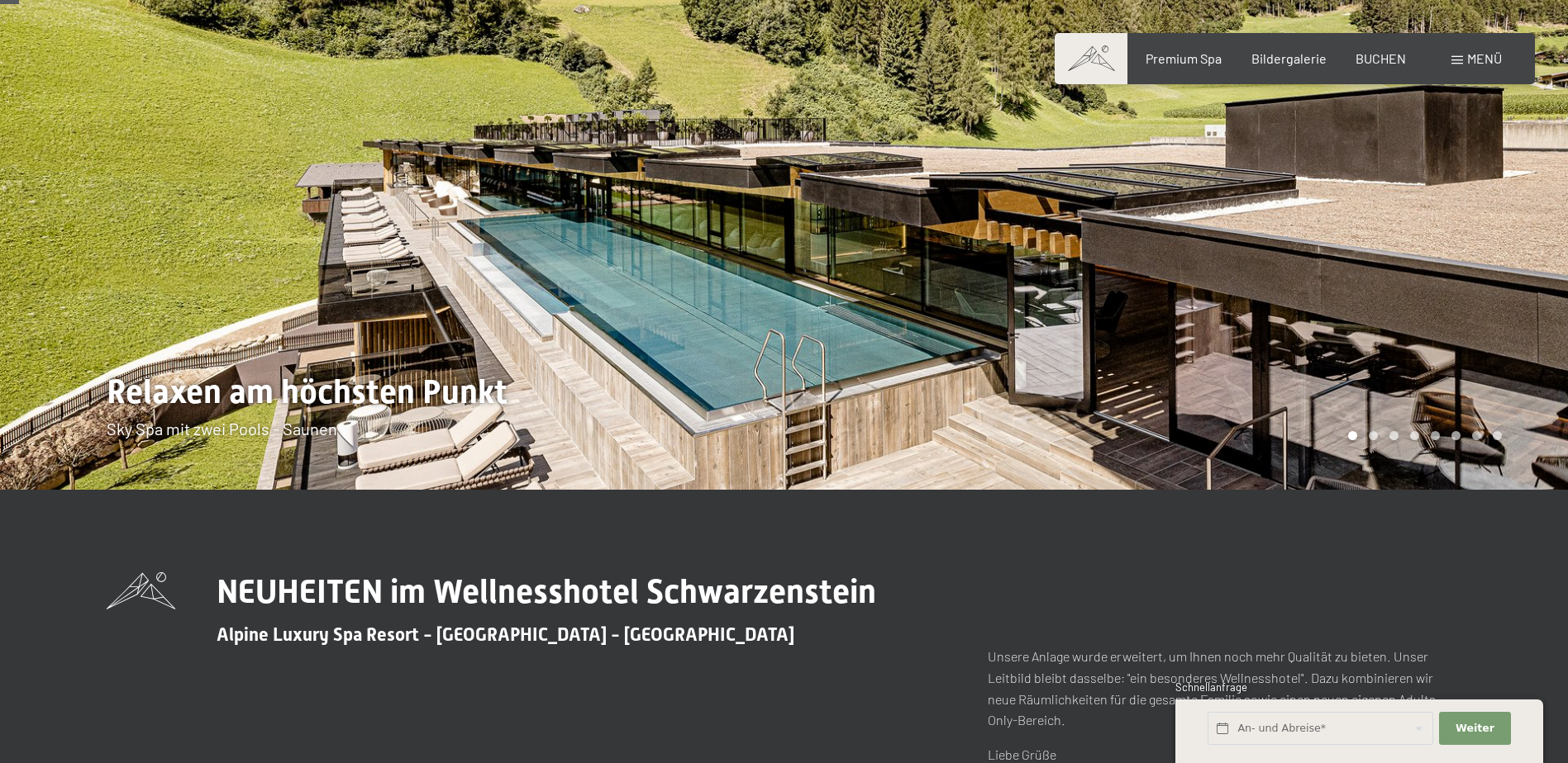
click at [1339, 217] on div at bounding box center [1177, 203] width 784 height 572
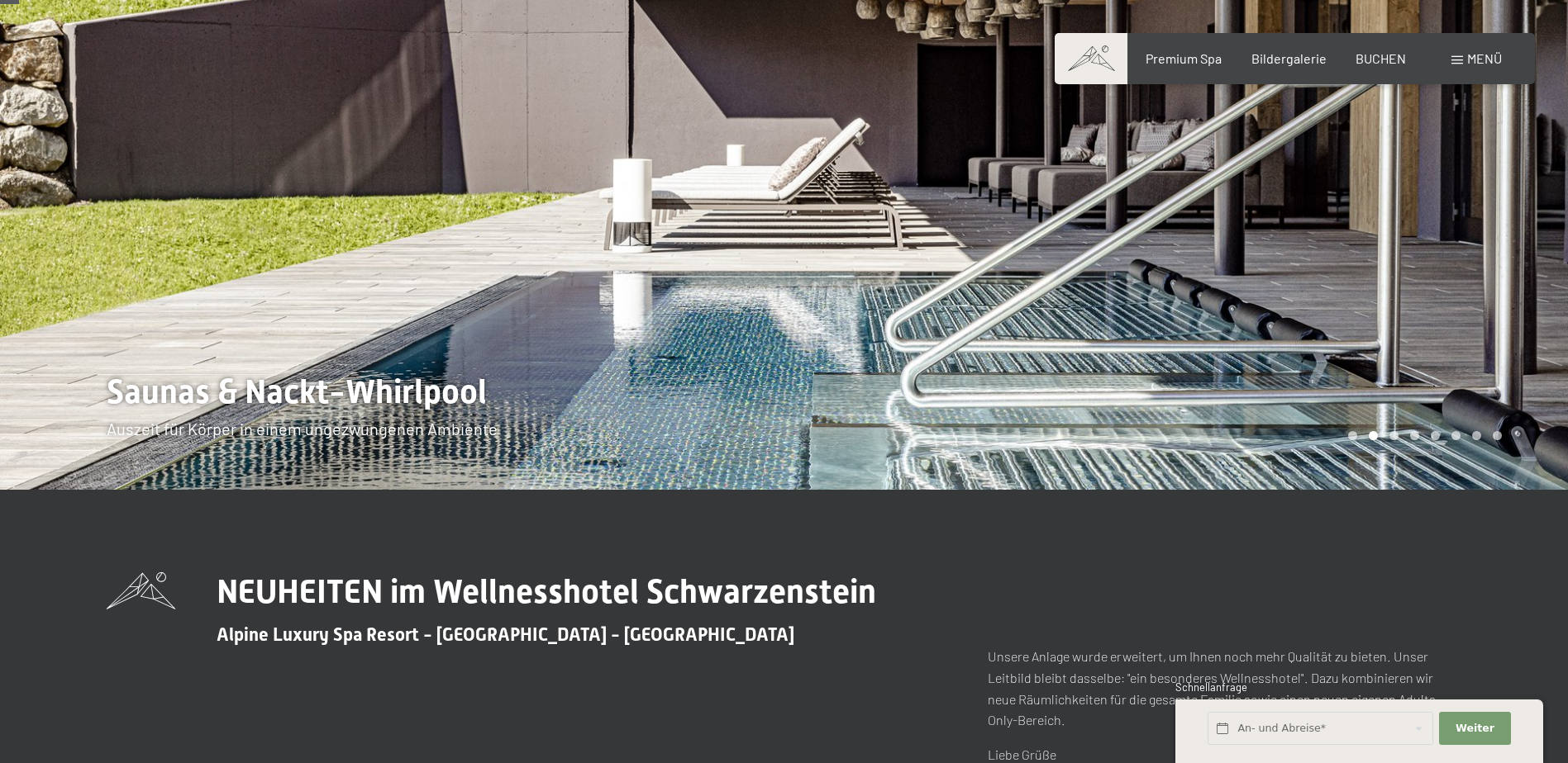
click at [1339, 217] on div at bounding box center [1177, 203] width 784 height 572
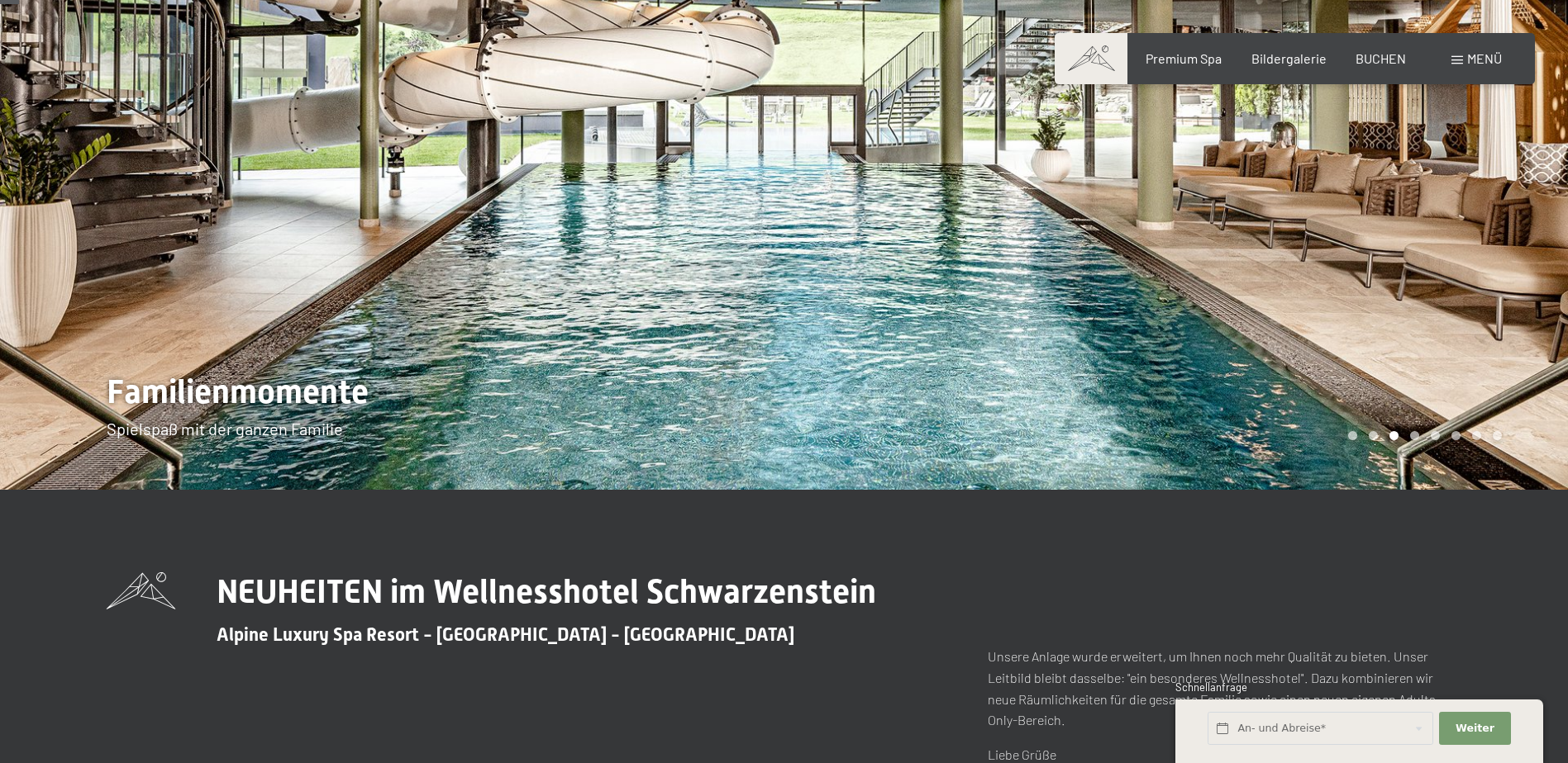
click at [1339, 217] on div at bounding box center [1177, 203] width 784 height 572
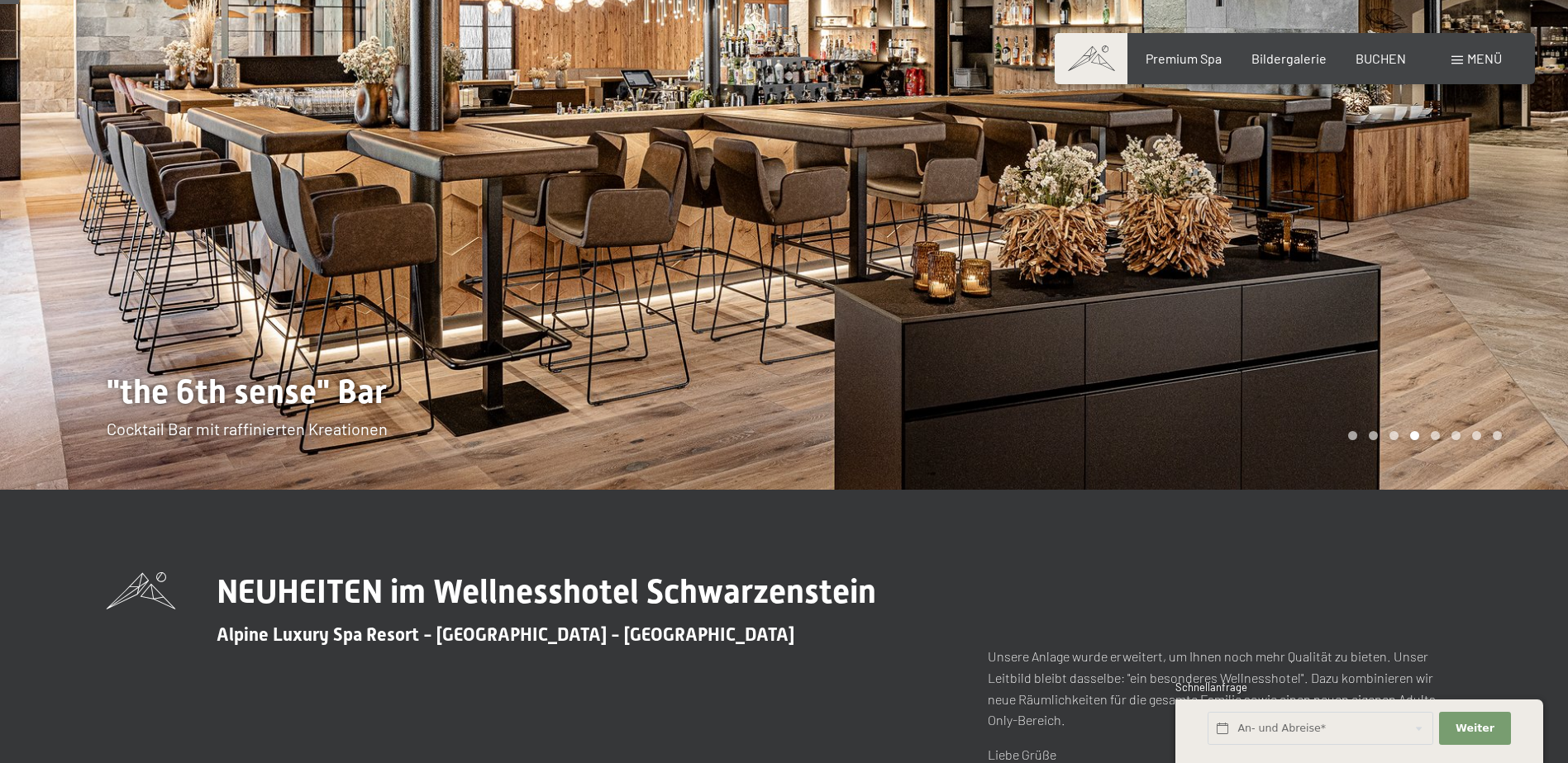
click at [1339, 217] on div at bounding box center [1177, 203] width 784 height 572
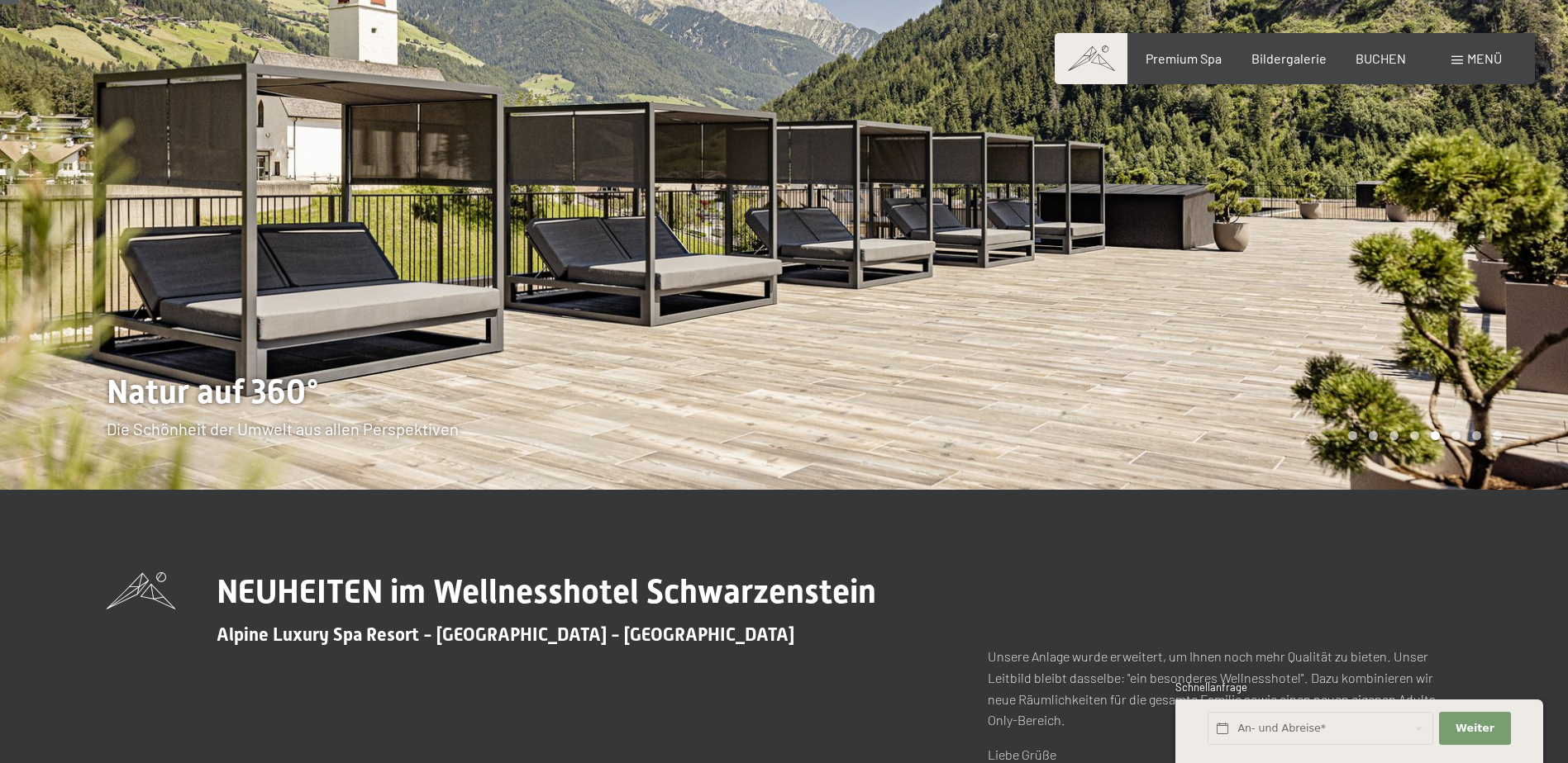
click at [1339, 217] on div at bounding box center [1177, 203] width 784 height 572
